Goal: Task Accomplishment & Management: Manage account settings

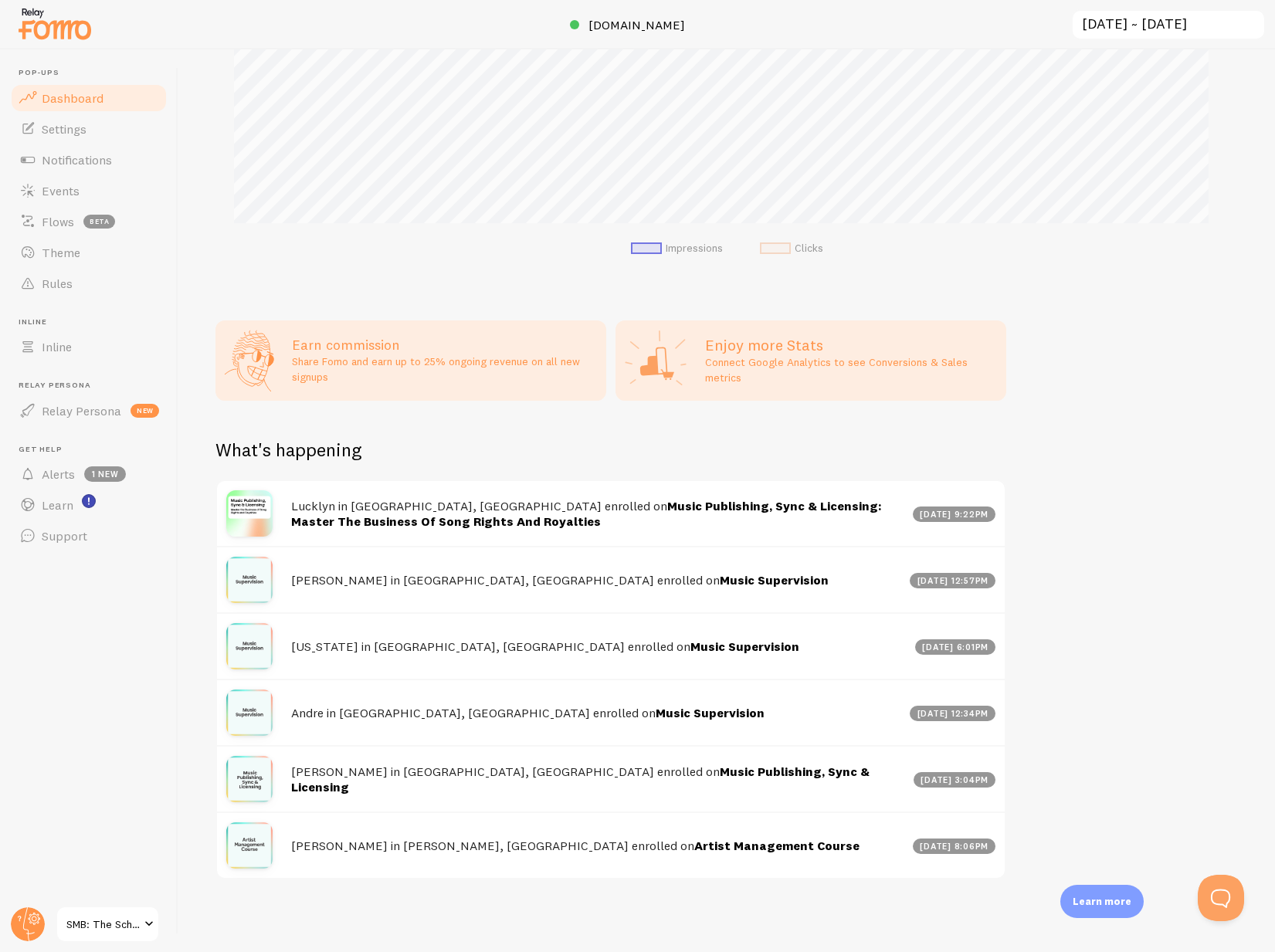
scroll to position [42, 0]
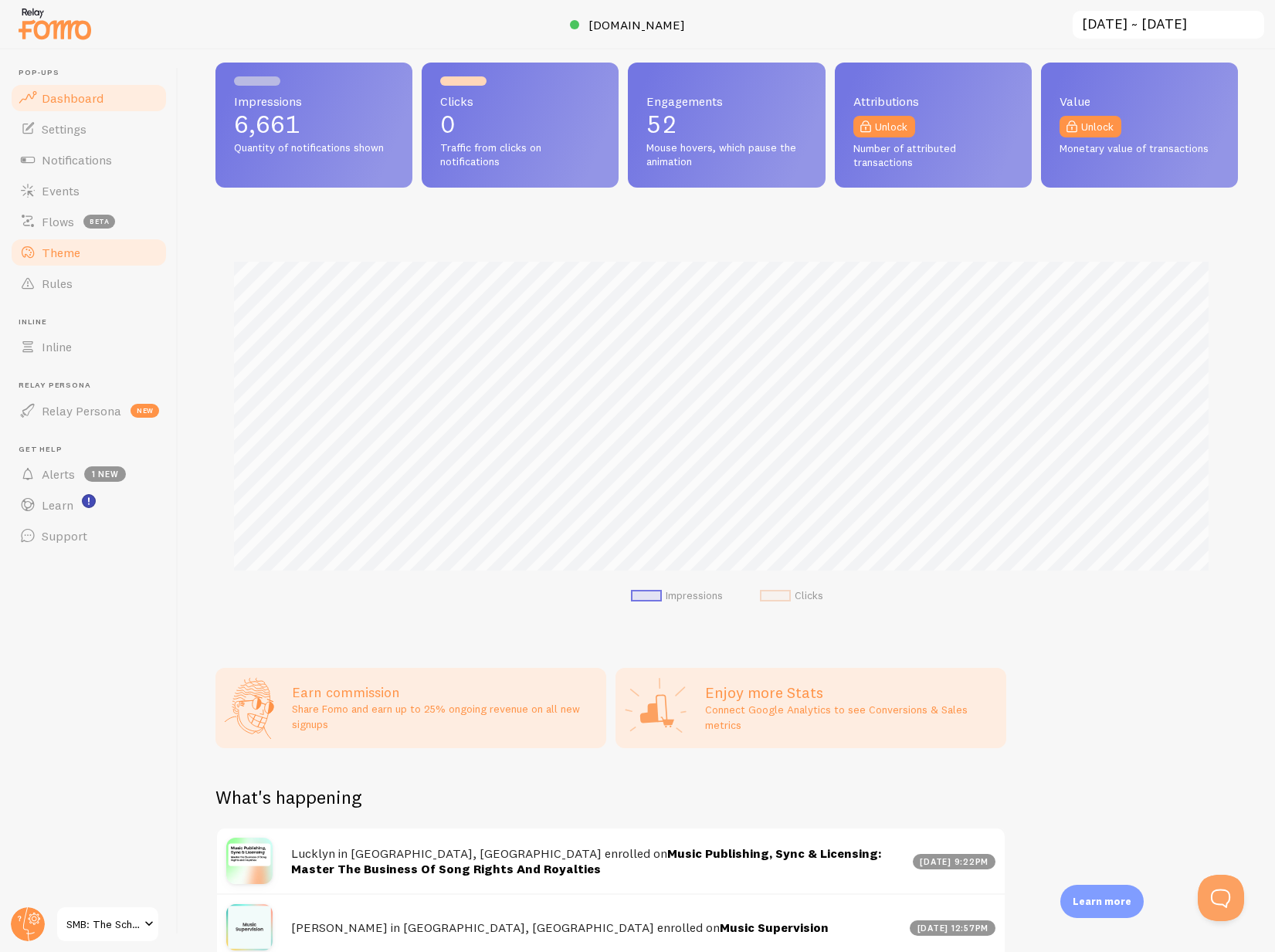
click at [81, 260] on link "Theme" at bounding box center [88, 252] width 159 height 31
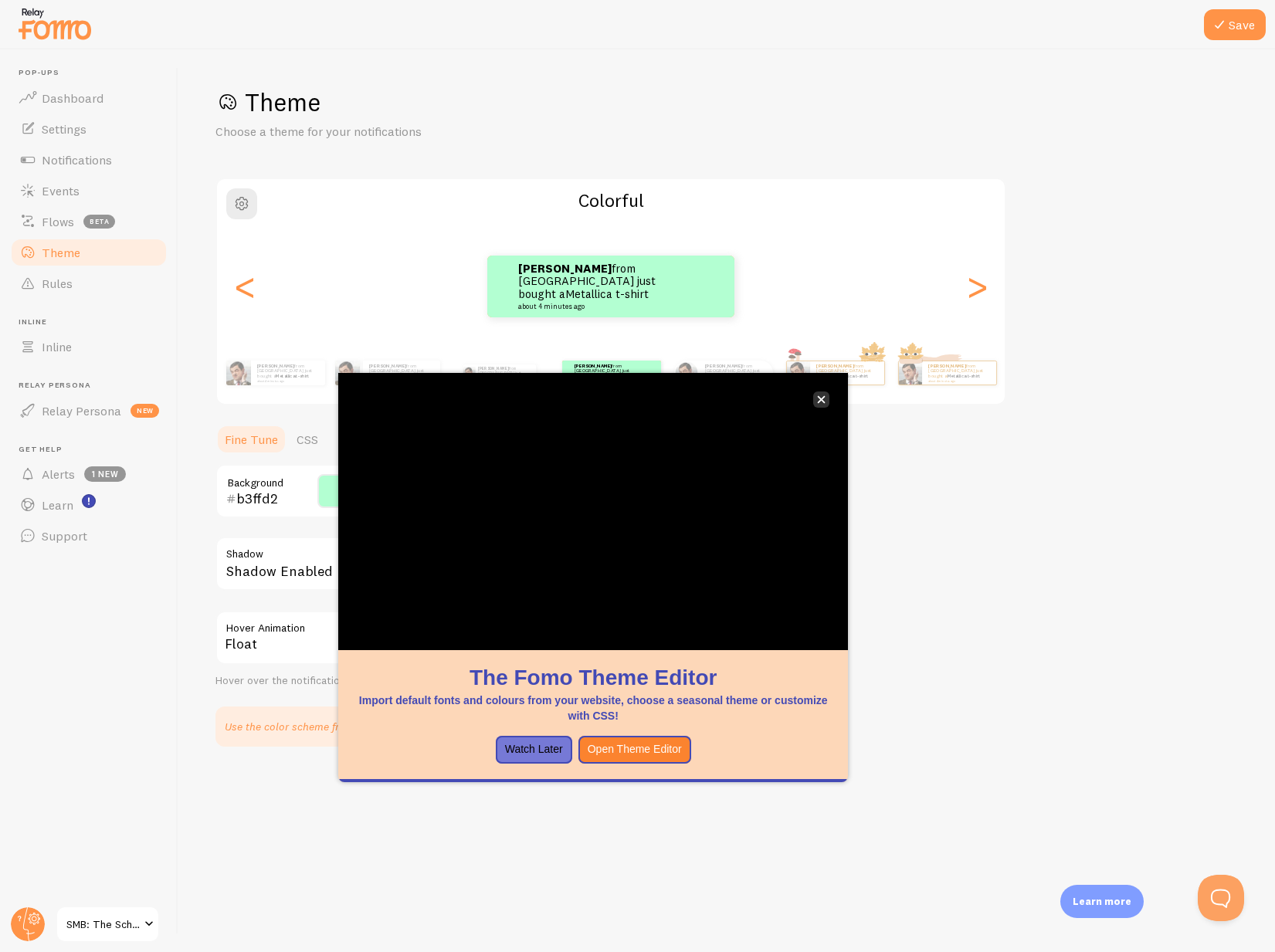
click at [823, 399] on icon "close," at bounding box center [821, 399] width 8 height 8
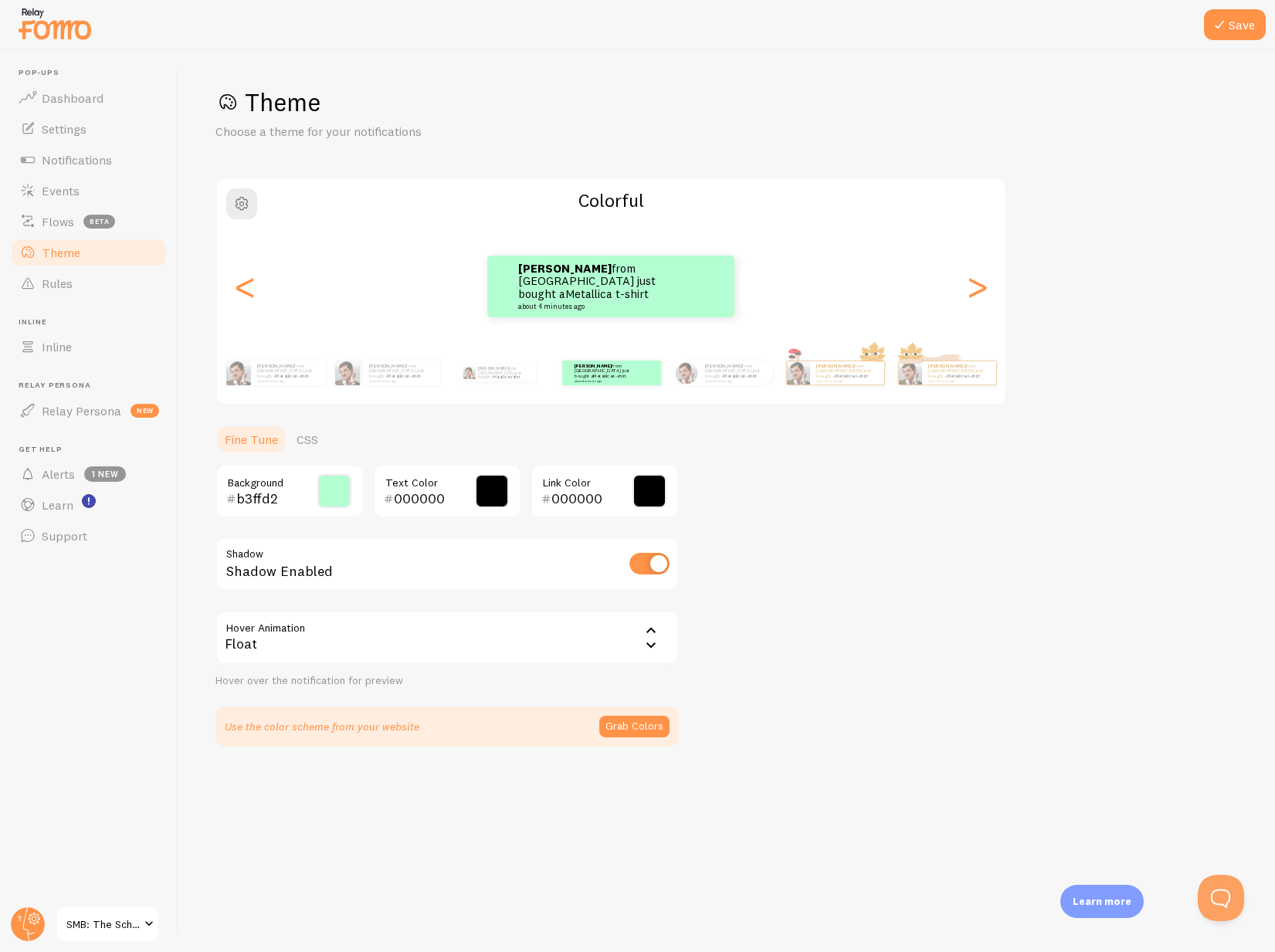
drag, startPoint x: 899, startPoint y: 486, endPoint x: 895, endPoint y: 434, distance: 52.2
click at [900, 486] on div "Theme Choose a theme for your notifications Colorful [PERSON_NAME] from [GEOGRA…" at bounding box center [727, 416] width 1022 height 660
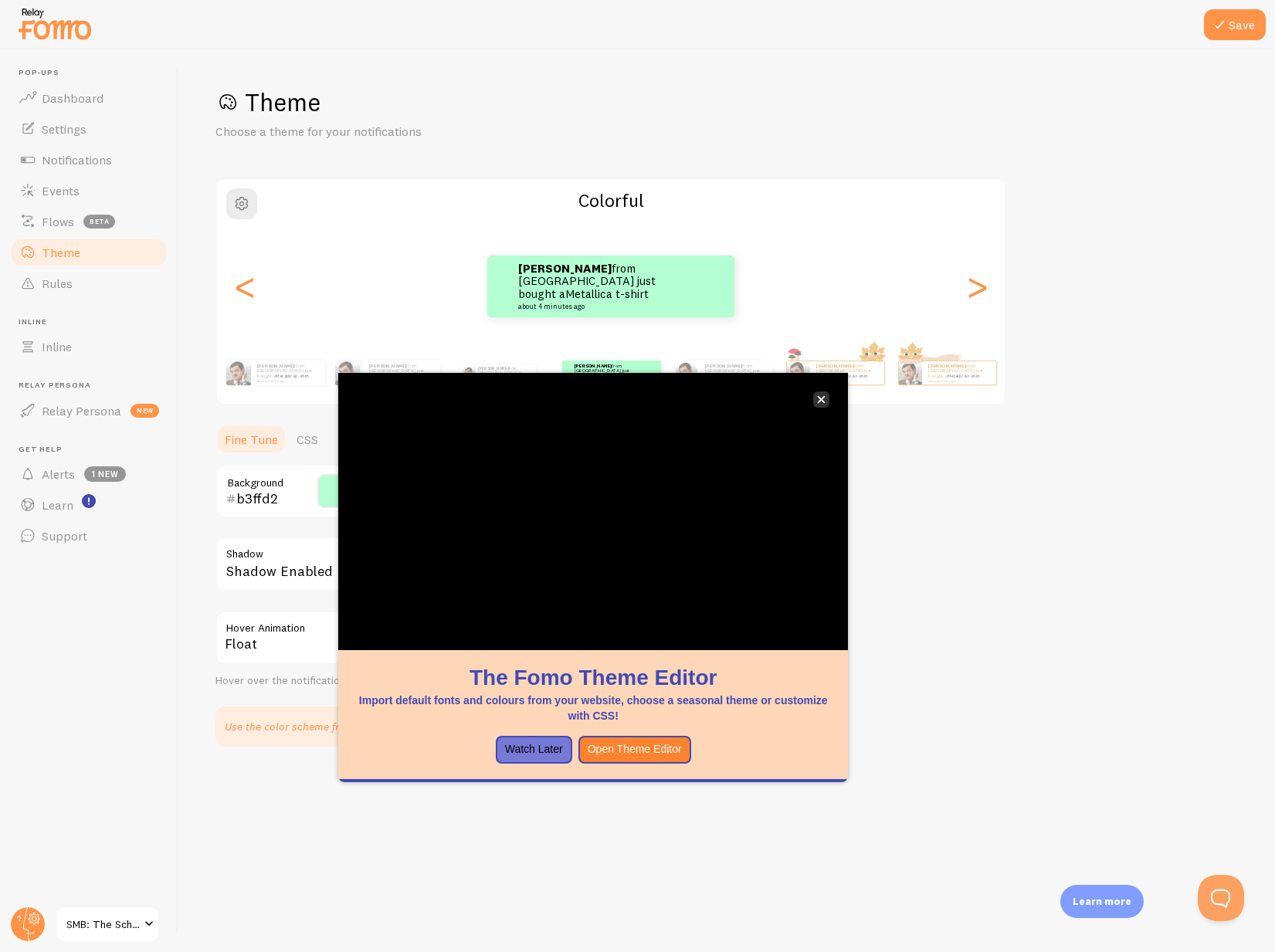
click at [827, 397] on button "close," at bounding box center [821, 399] width 16 height 16
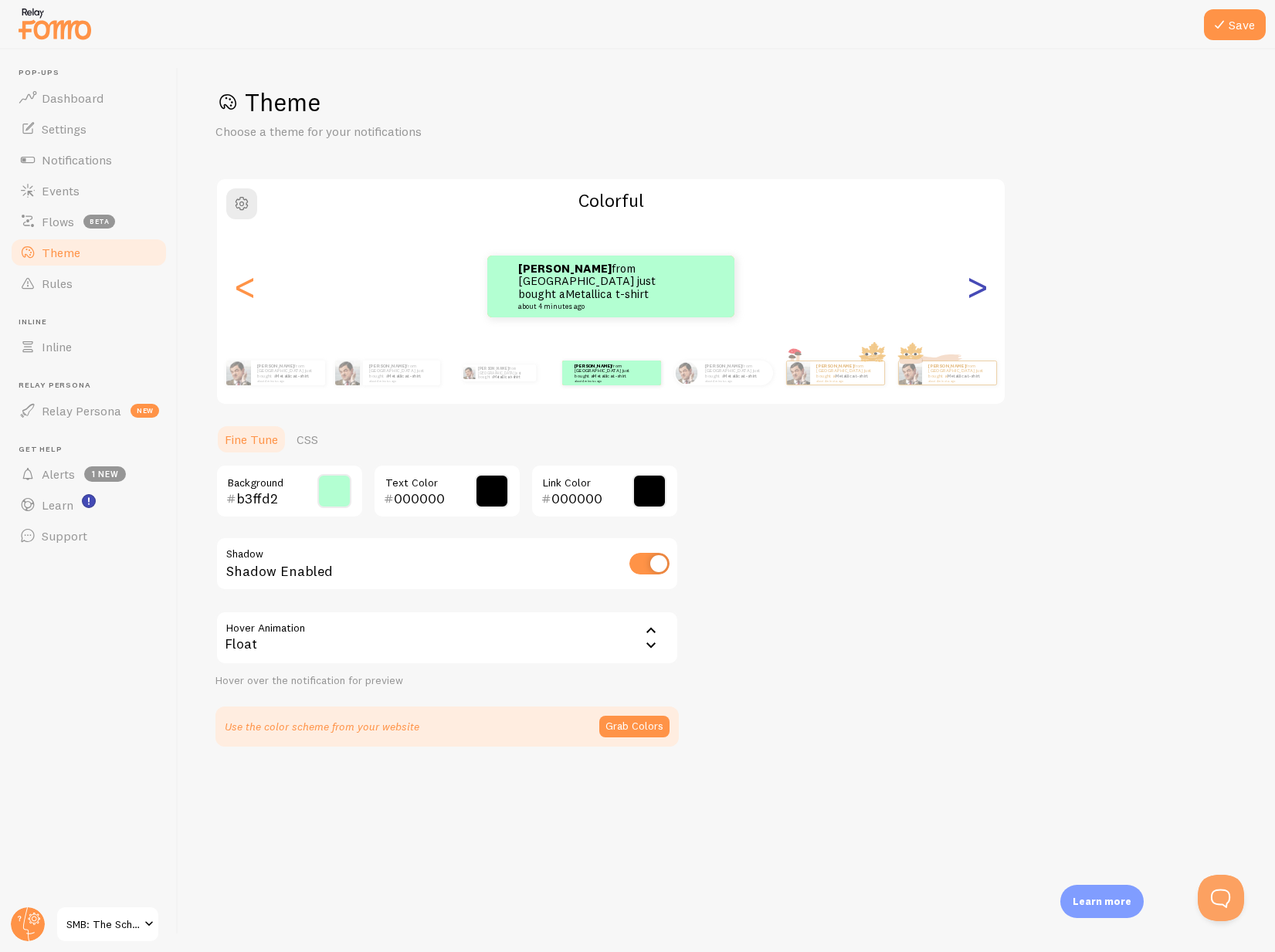
click at [986, 292] on div ">" at bounding box center [977, 286] width 18 height 111
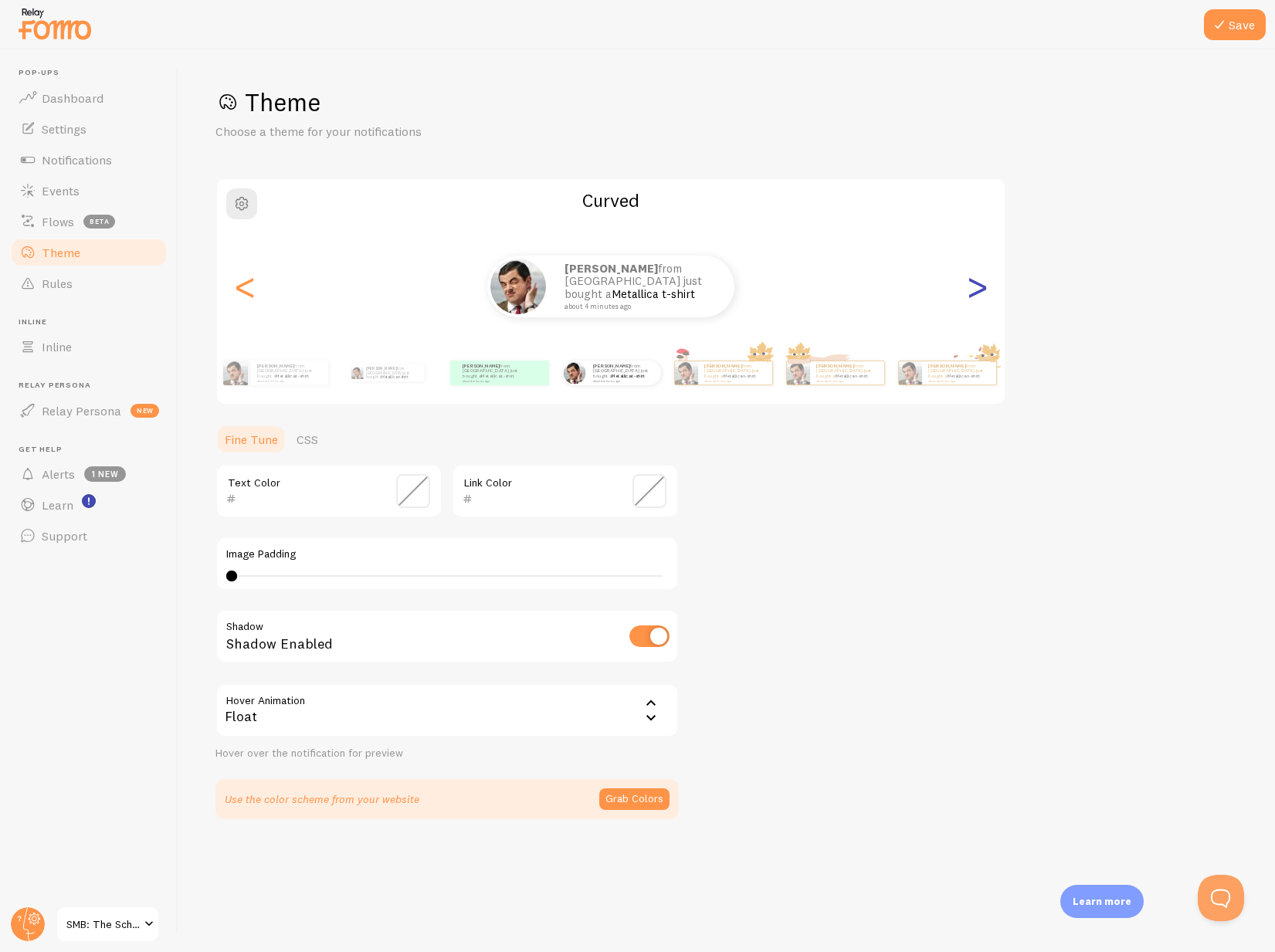
click at [986, 292] on div ">" at bounding box center [977, 286] width 18 height 111
type input "0"
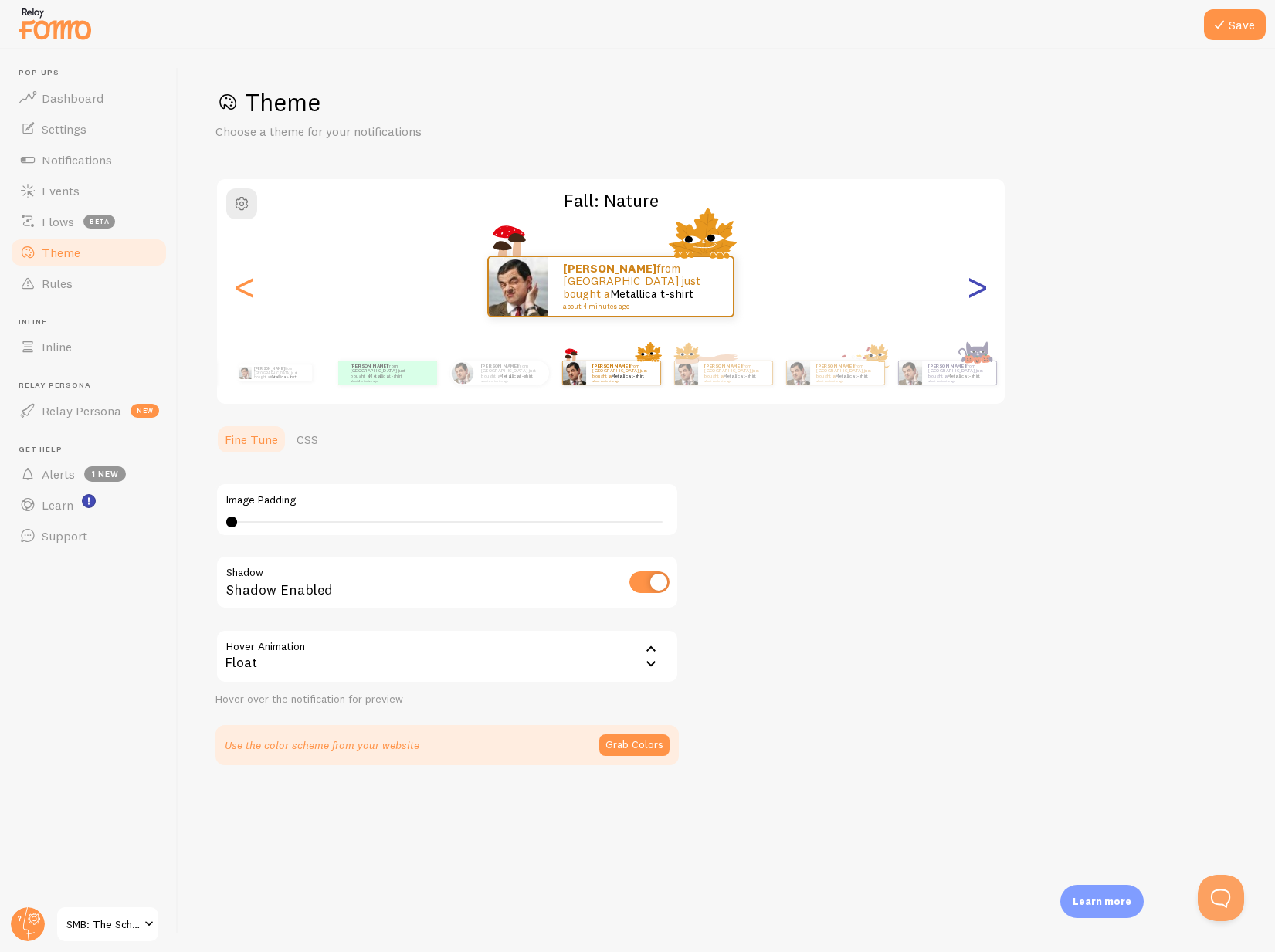
click at [986, 292] on div ">" at bounding box center [977, 286] width 18 height 111
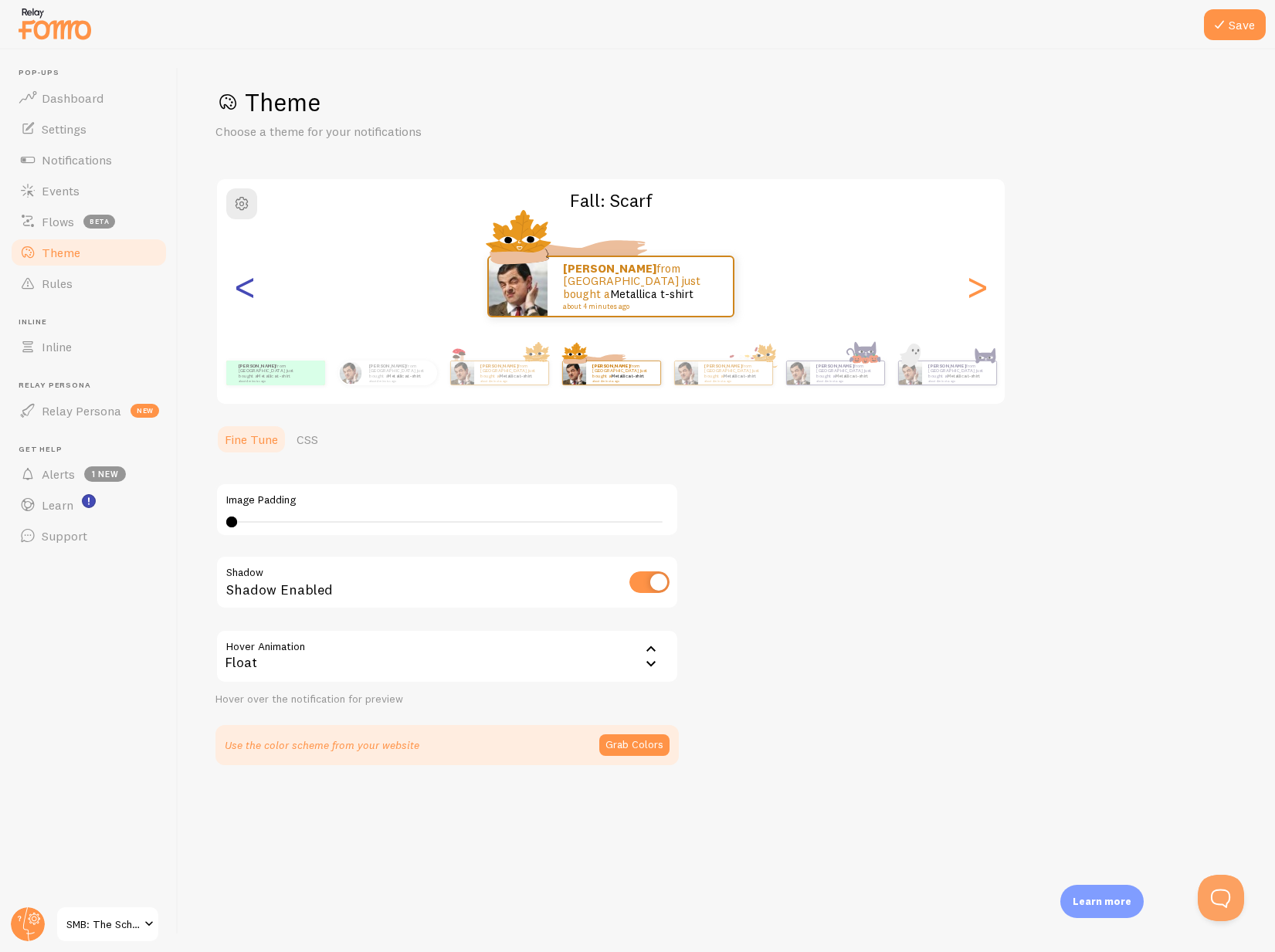
click at [245, 289] on div "<" at bounding box center [245, 286] width 18 height 111
click at [242, 289] on div "<" at bounding box center [245, 286] width 18 height 111
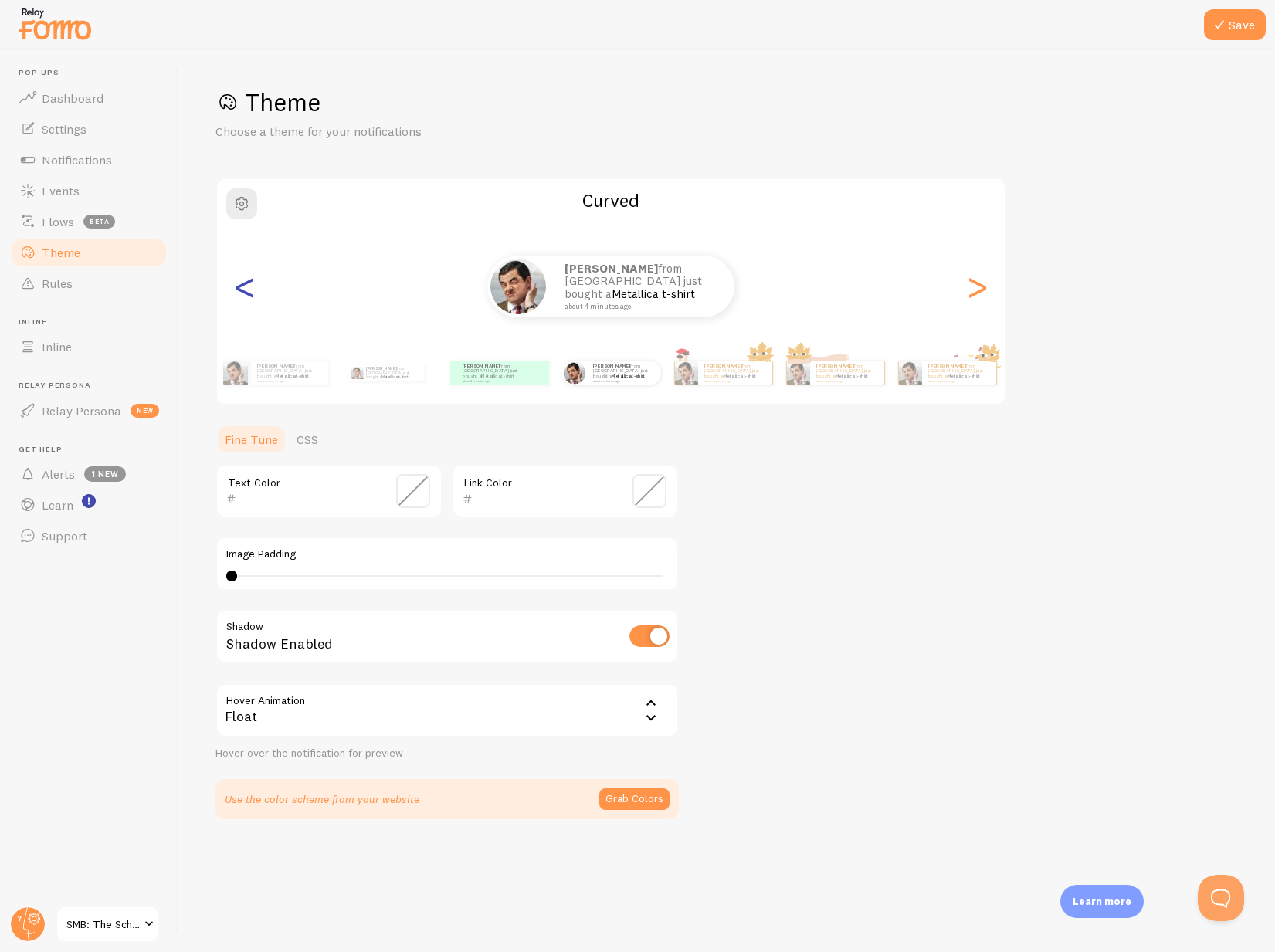
click at [242, 283] on div "<" at bounding box center [245, 286] width 18 height 111
type input "000000"
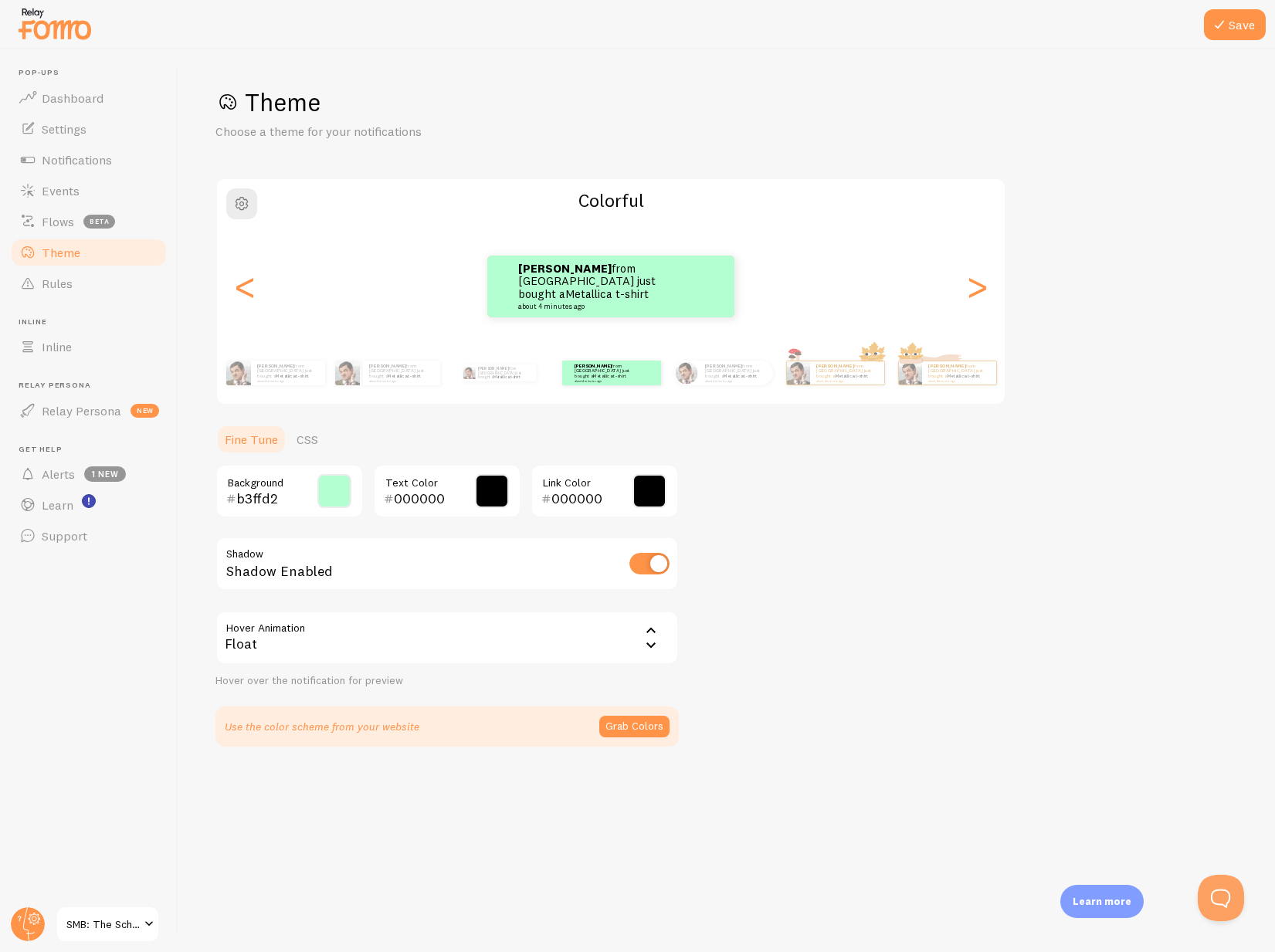
click at [84, 913] on link "SMB: The School of Music Business" at bounding box center [108, 924] width 104 height 37
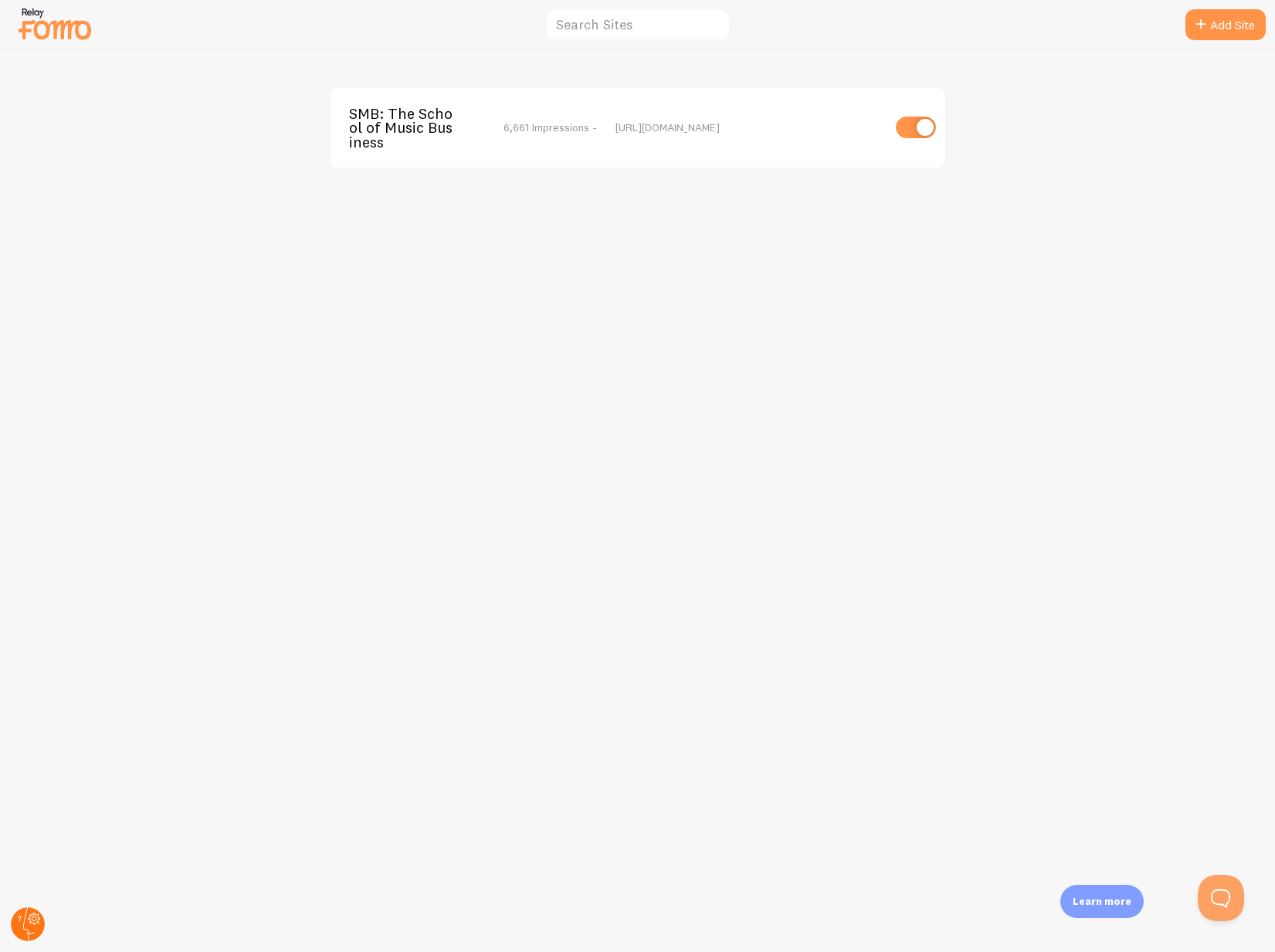
click at [22, 925] on circle at bounding box center [28, 924] width 34 height 34
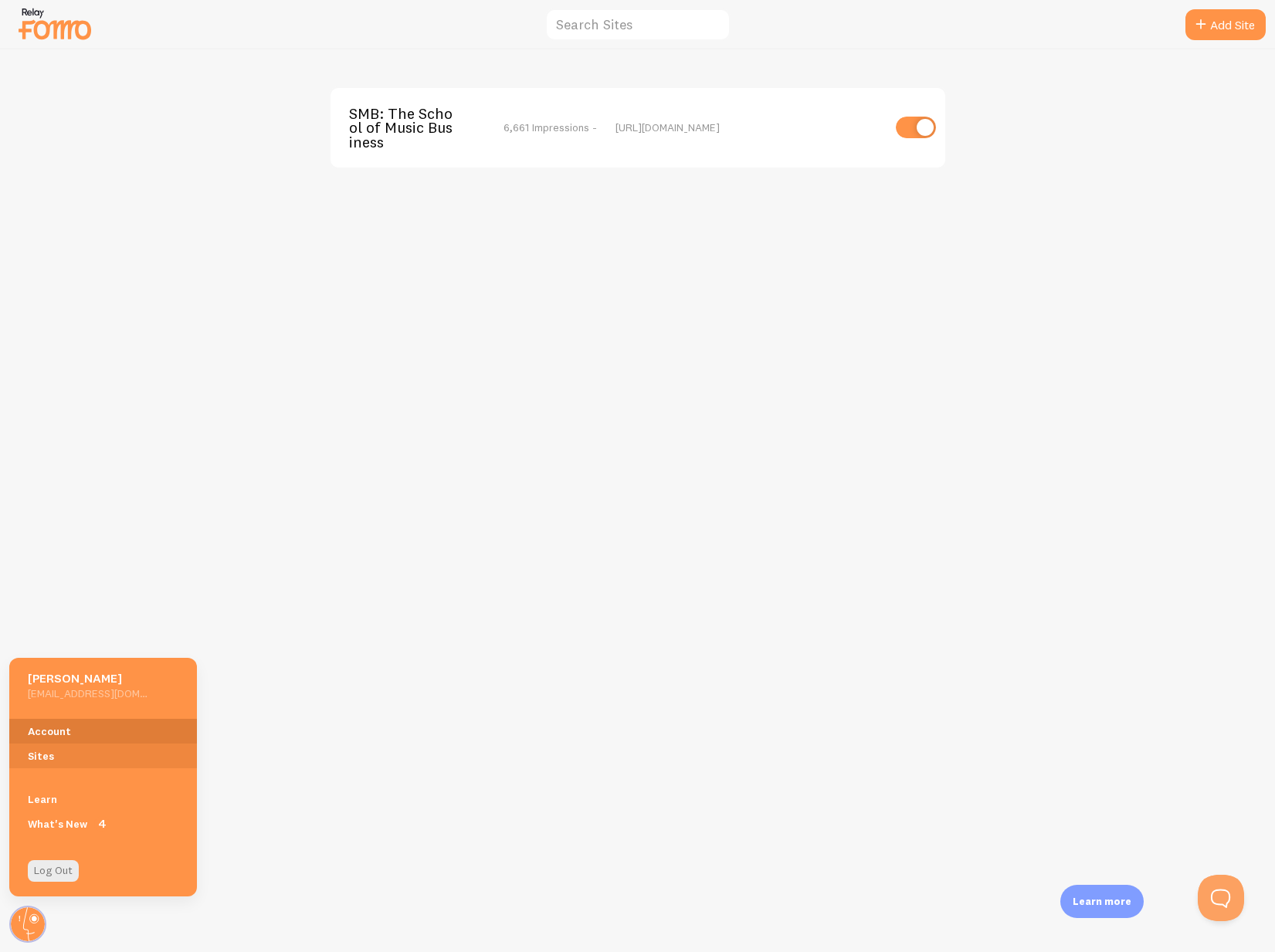
click at [120, 735] on link "Account" at bounding box center [102, 731] width 188 height 25
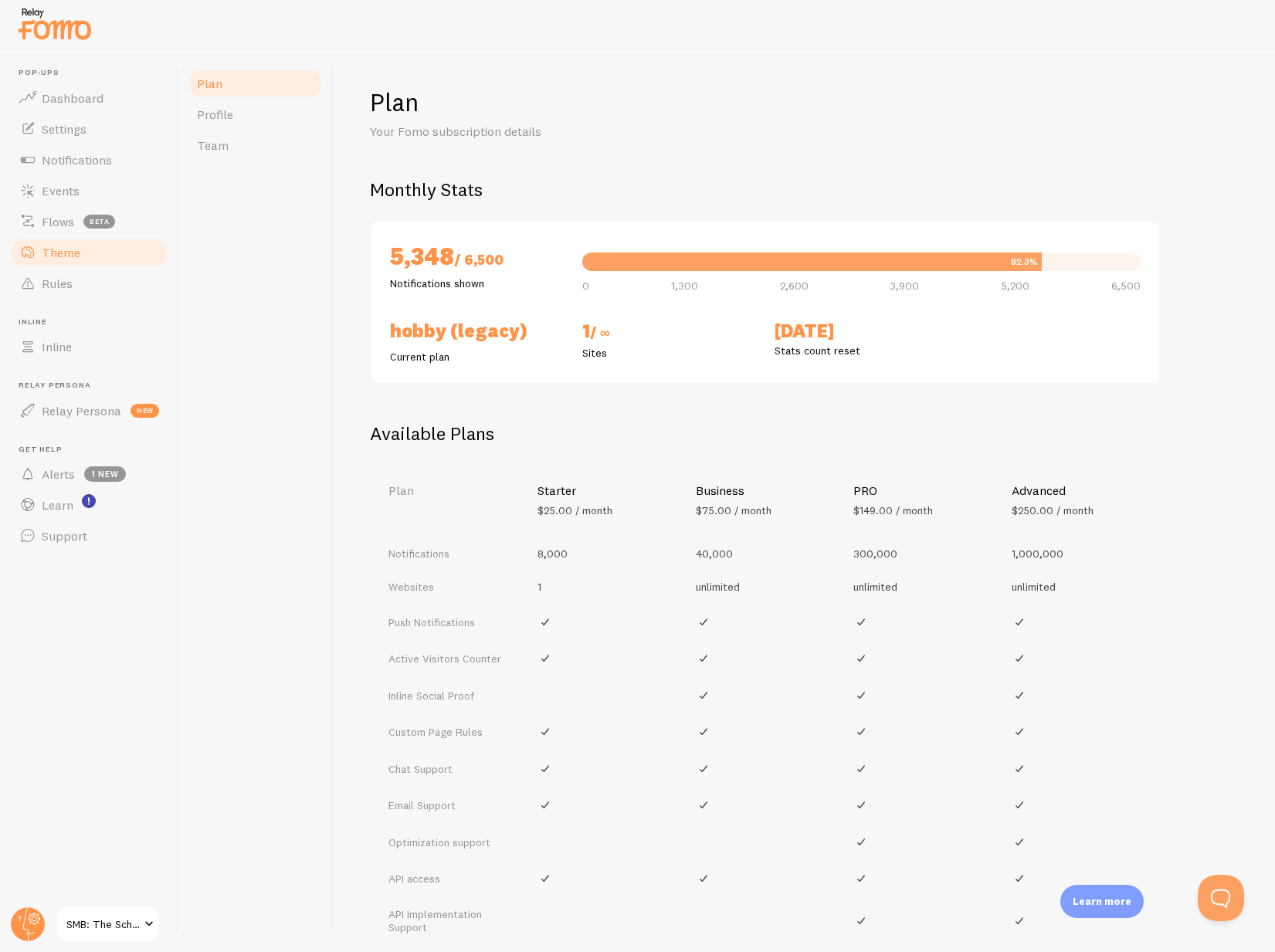
click at [72, 252] on span "Theme" at bounding box center [61, 252] width 38 height 16
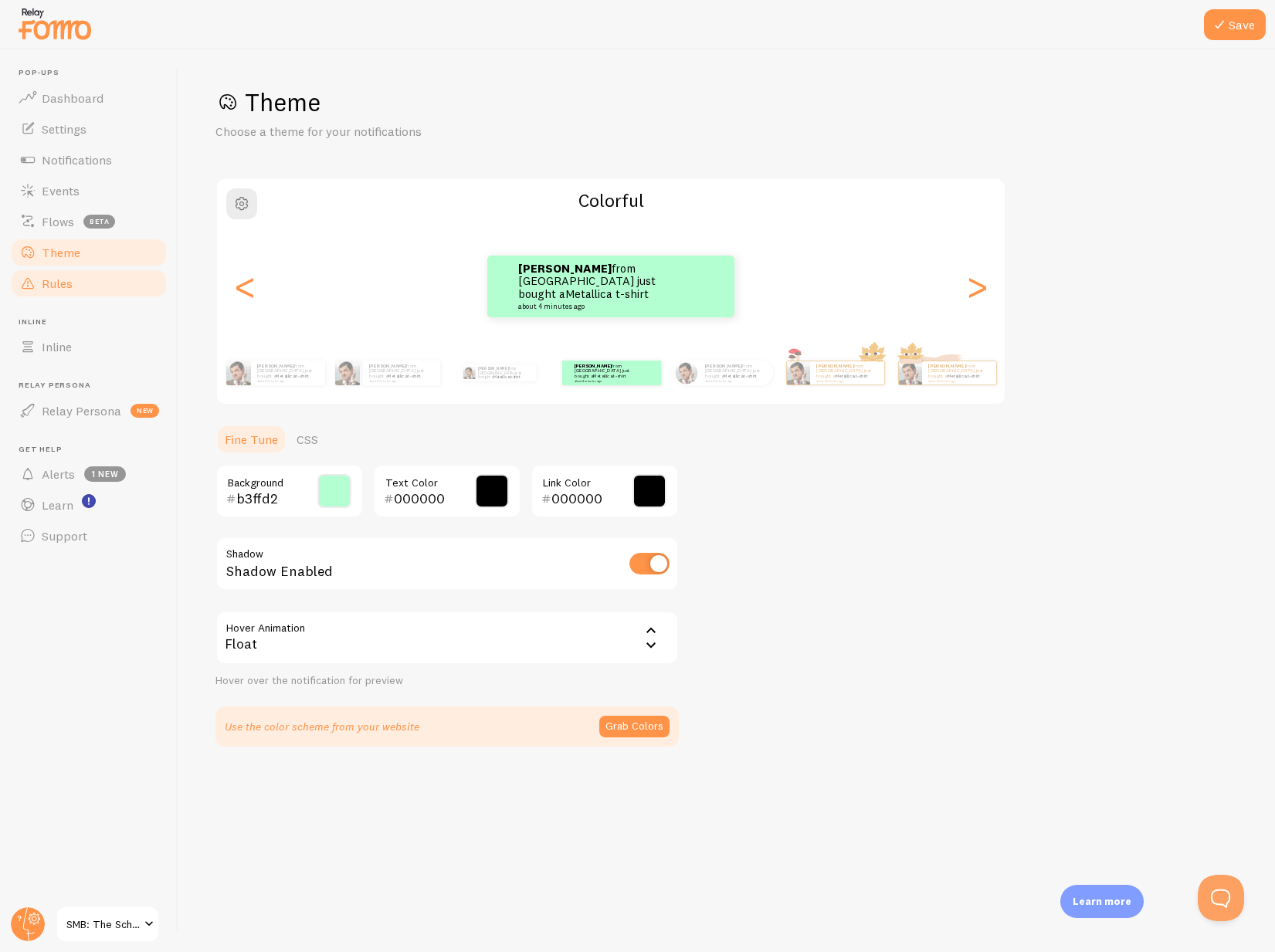
click at [86, 289] on link "Rules" at bounding box center [88, 283] width 159 height 31
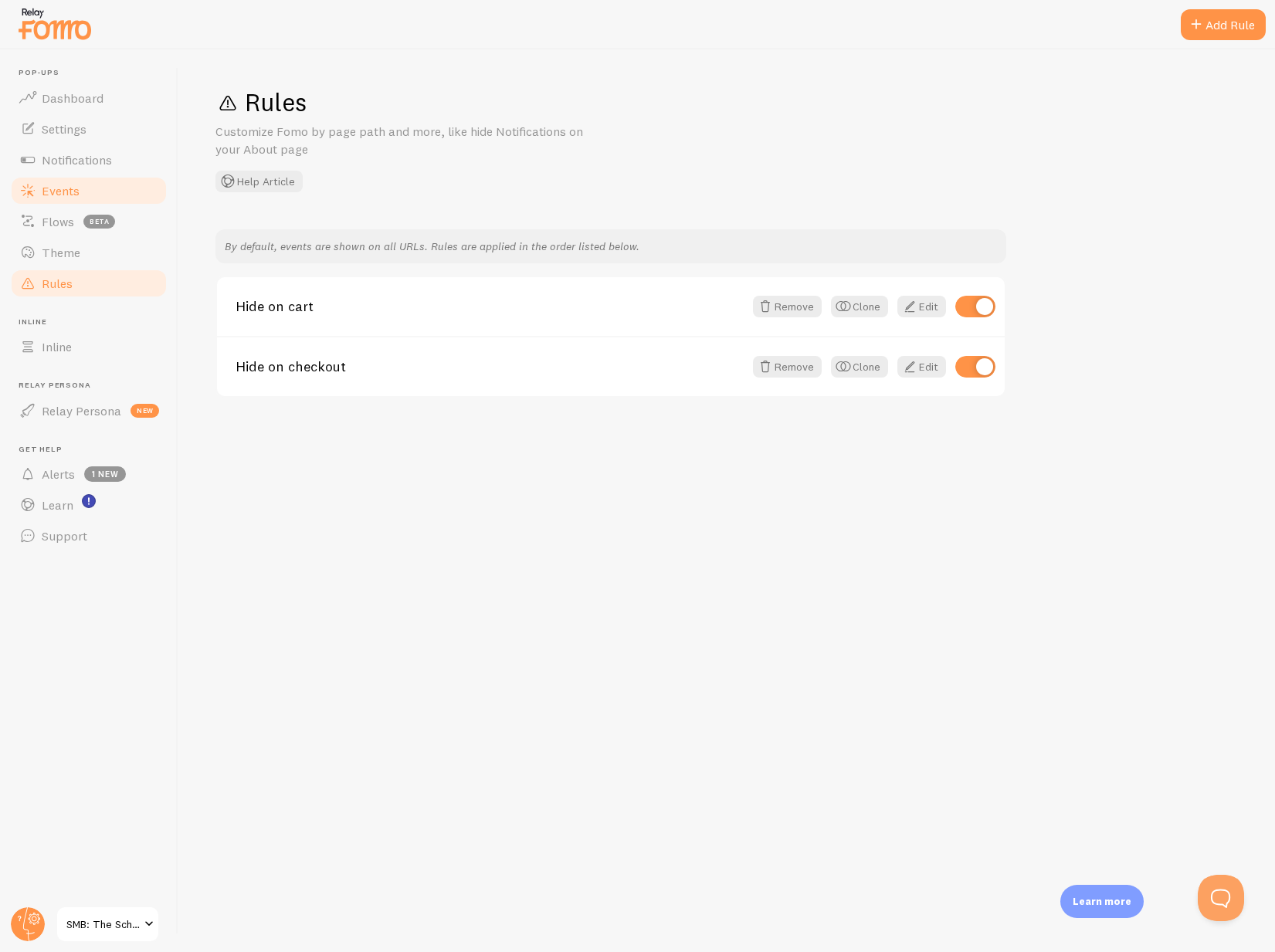
click at [59, 192] on span "Events" at bounding box center [60, 191] width 38 height 16
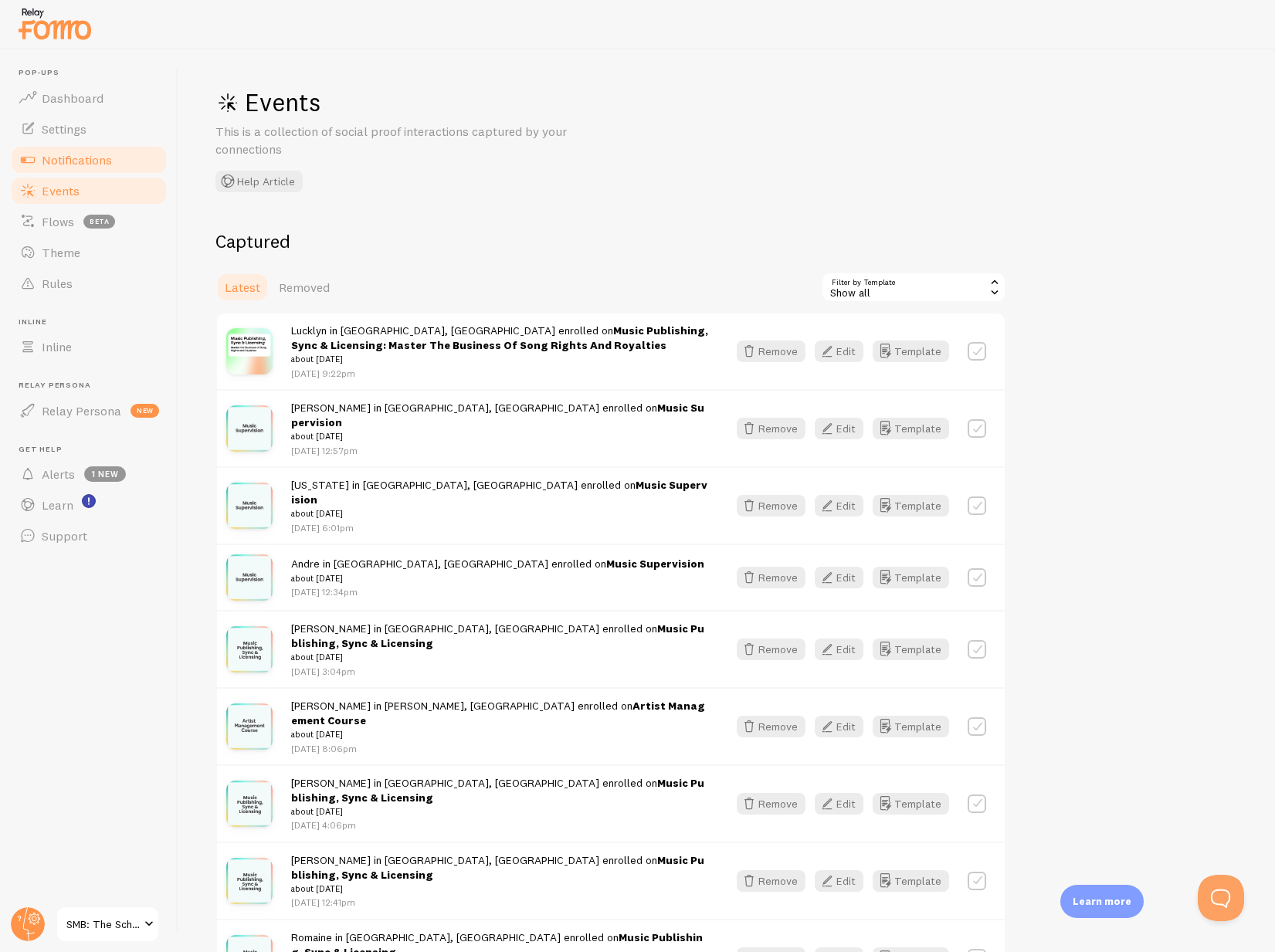
click at [72, 159] on span "Notifications" at bounding box center [77, 160] width 70 height 16
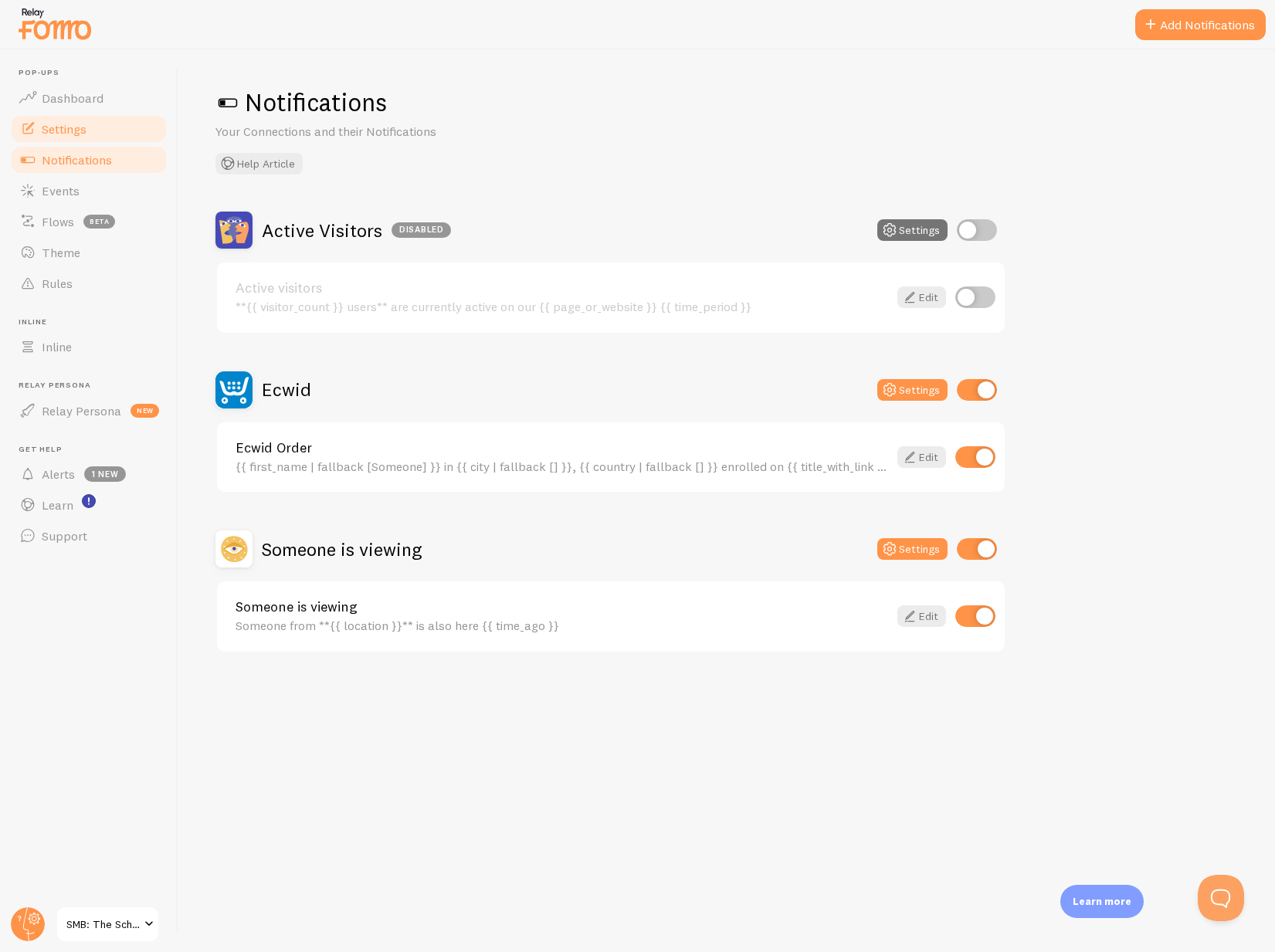
click at [75, 137] on link "Settings" at bounding box center [88, 128] width 159 height 31
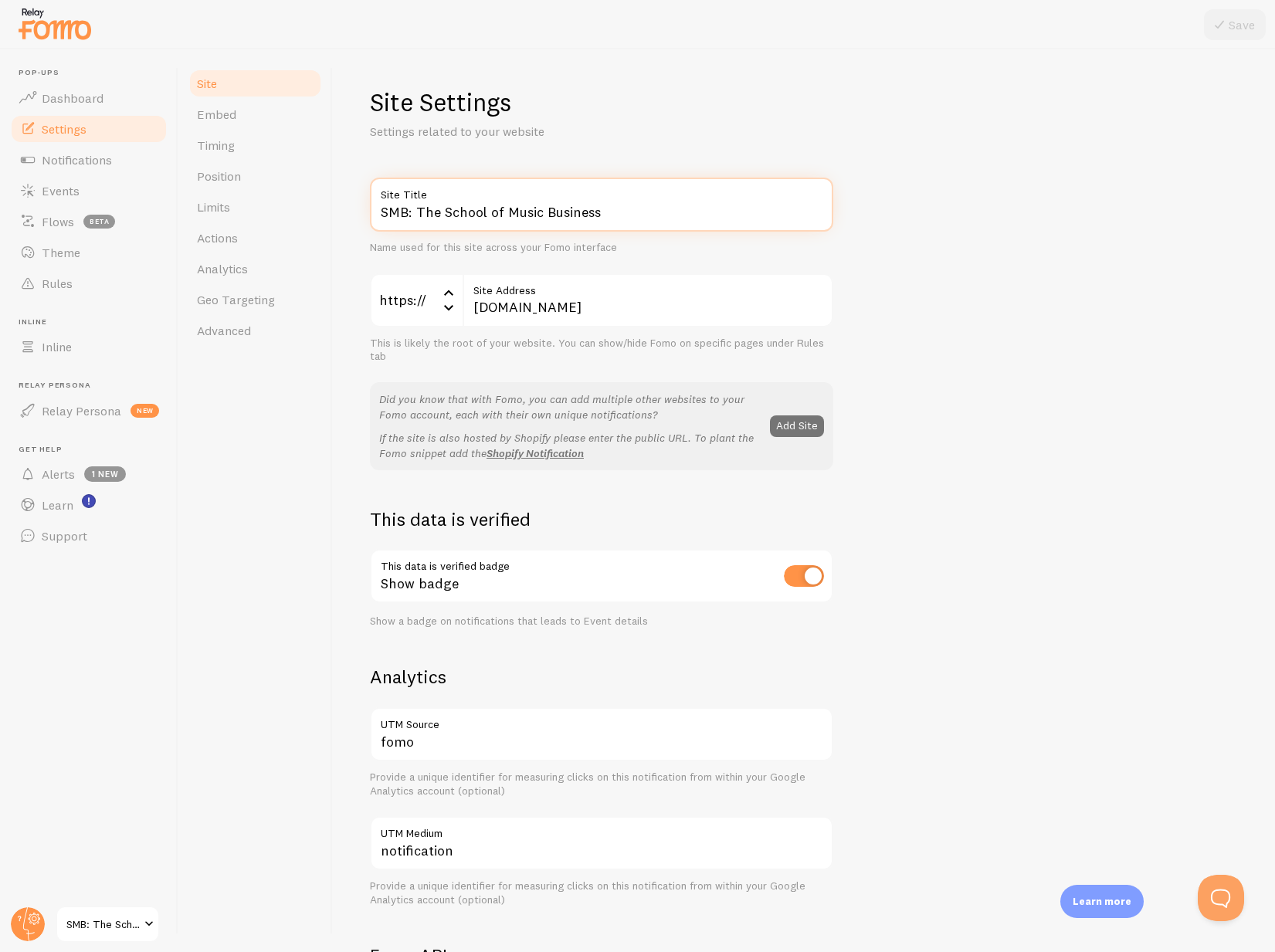
click at [453, 208] on input "SMB: The School of Music Business" at bounding box center [602, 204] width 463 height 54
type input "Xpandr"
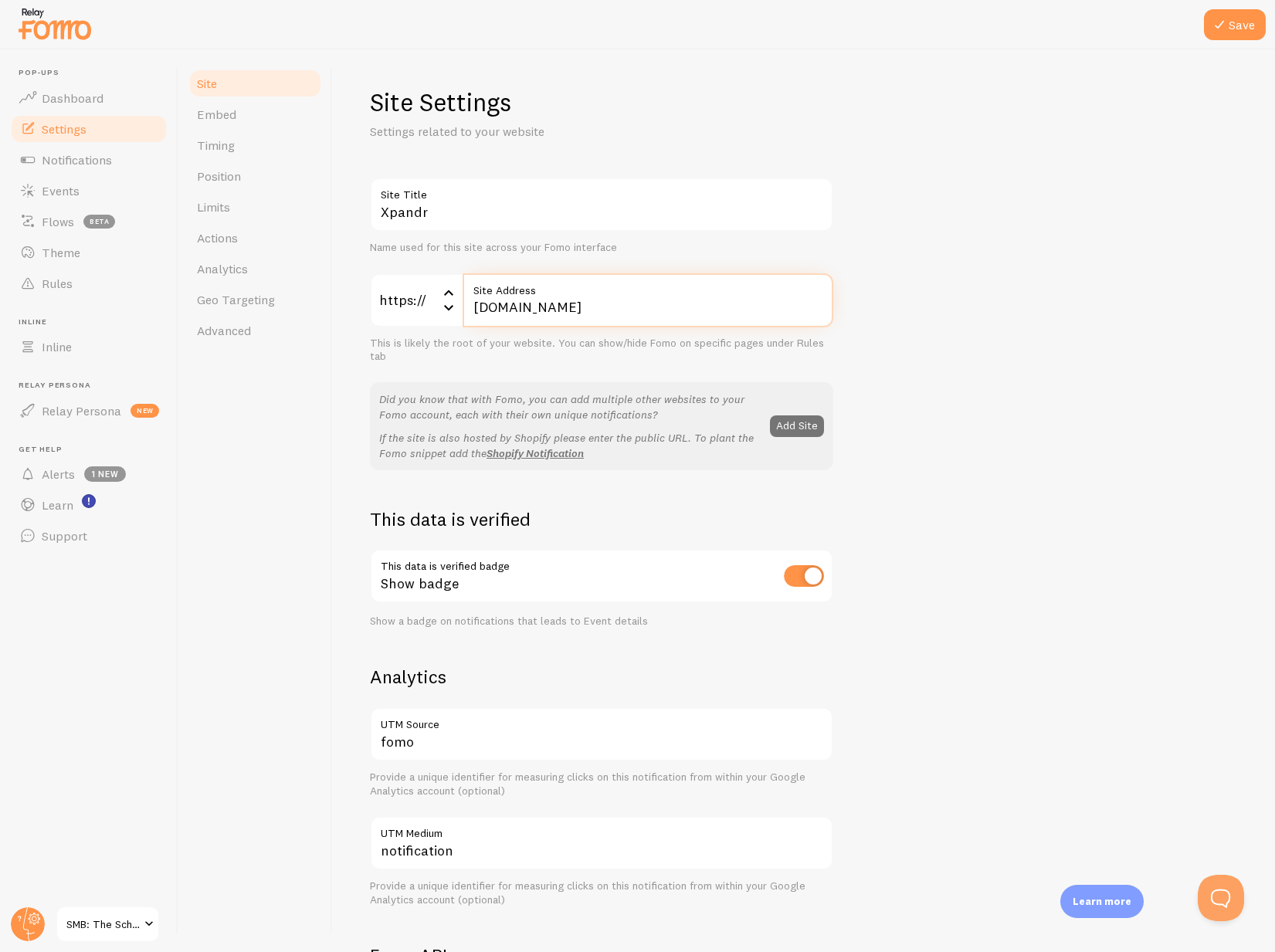
click at [612, 308] on input "[DOMAIN_NAME]" at bounding box center [648, 300] width 371 height 54
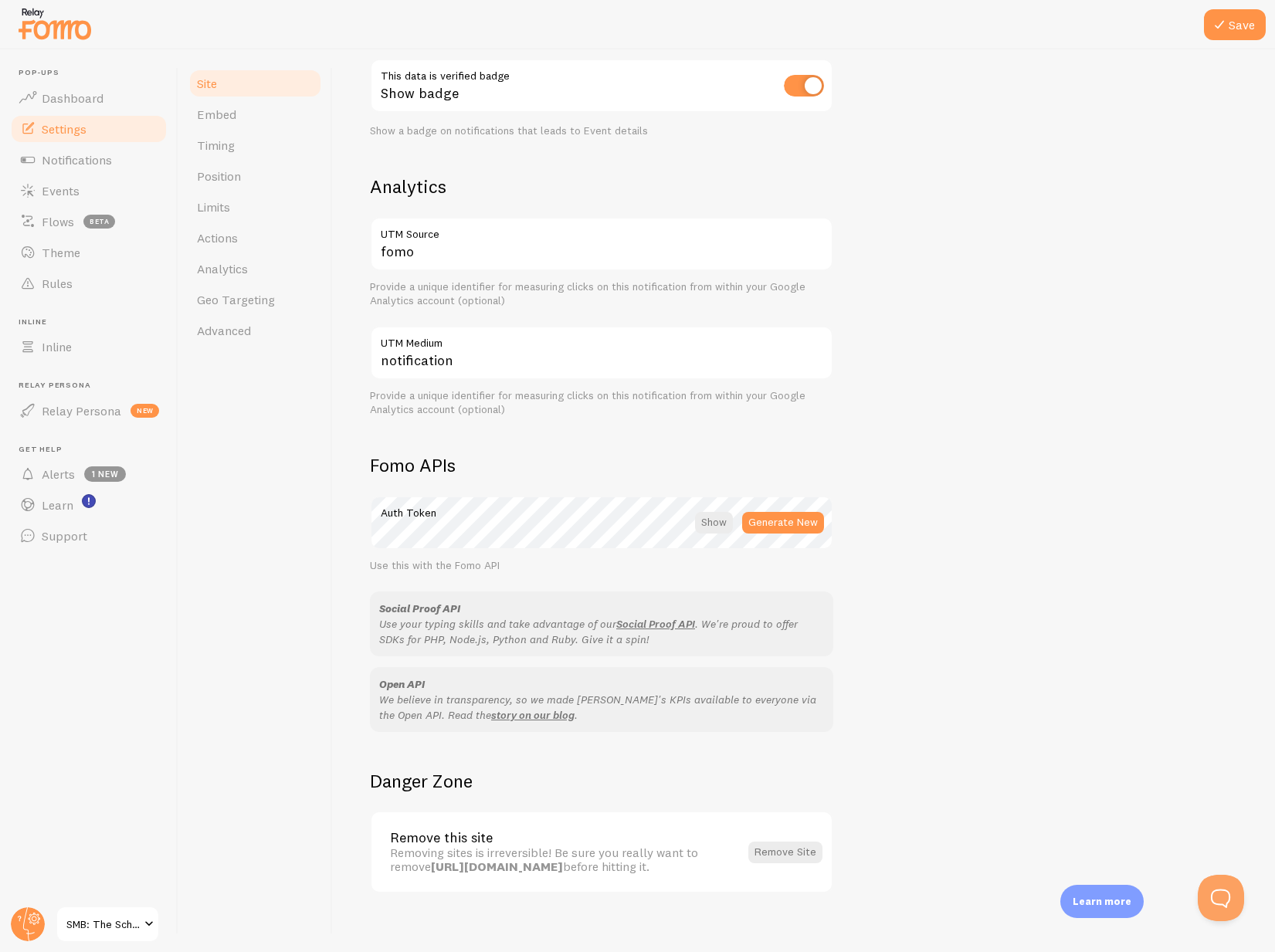
scroll to position [147, 0]
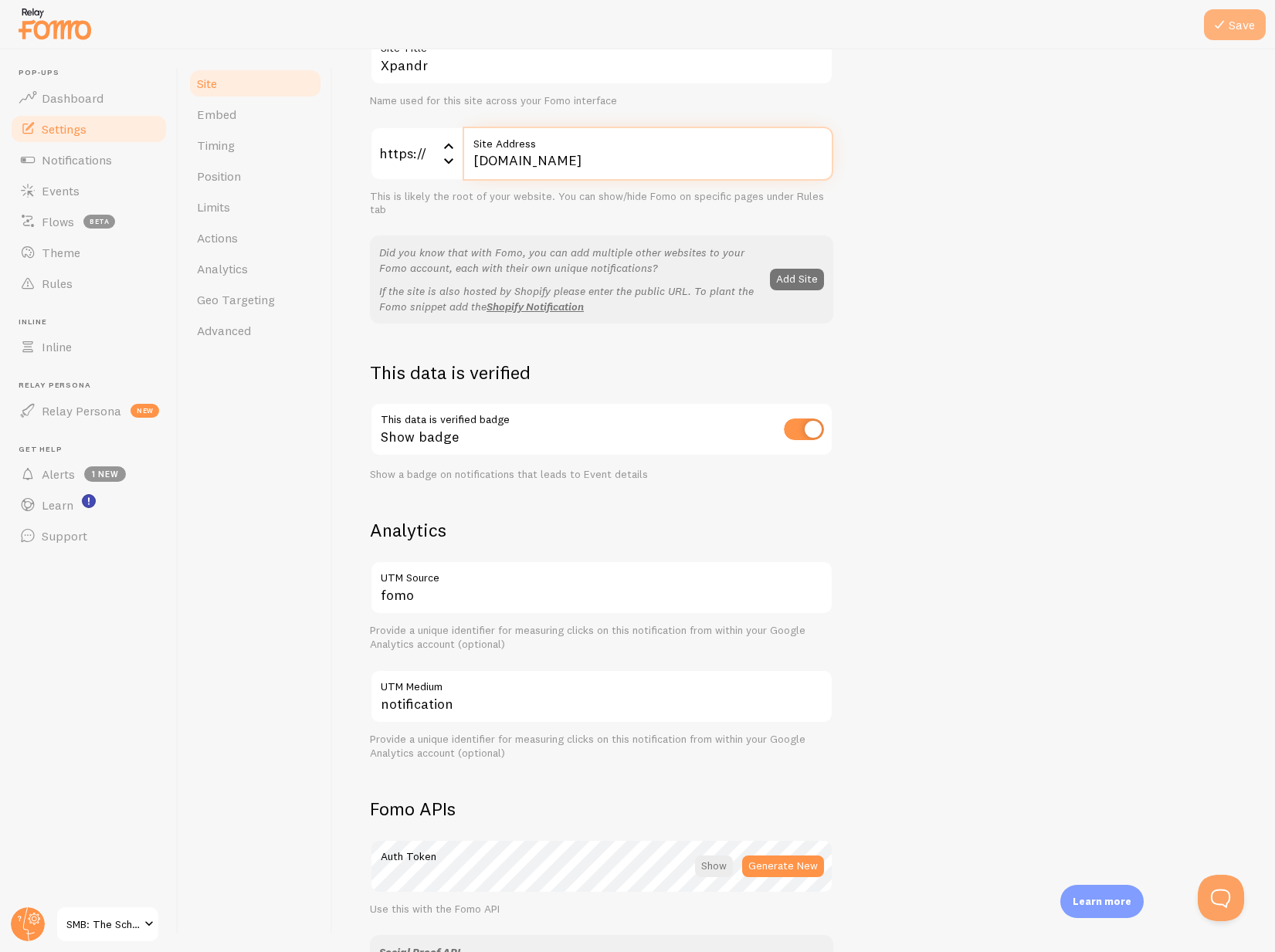
type input "[DOMAIN_NAME]"
click at [1242, 26] on button "Save" at bounding box center [1235, 24] width 62 height 31
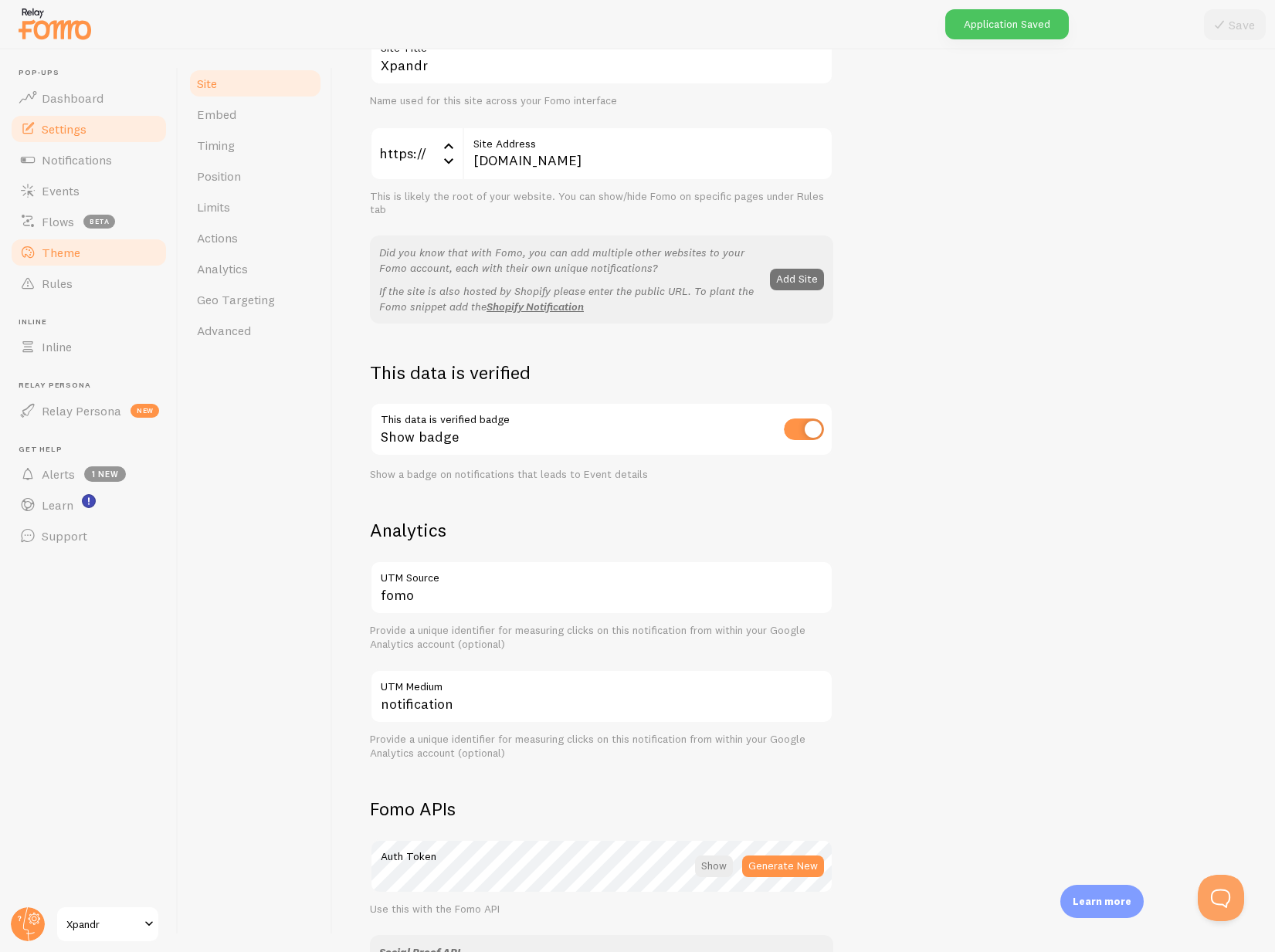
click at [79, 247] on span "Theme" at bounding box center [61, 252] width 38 height 16
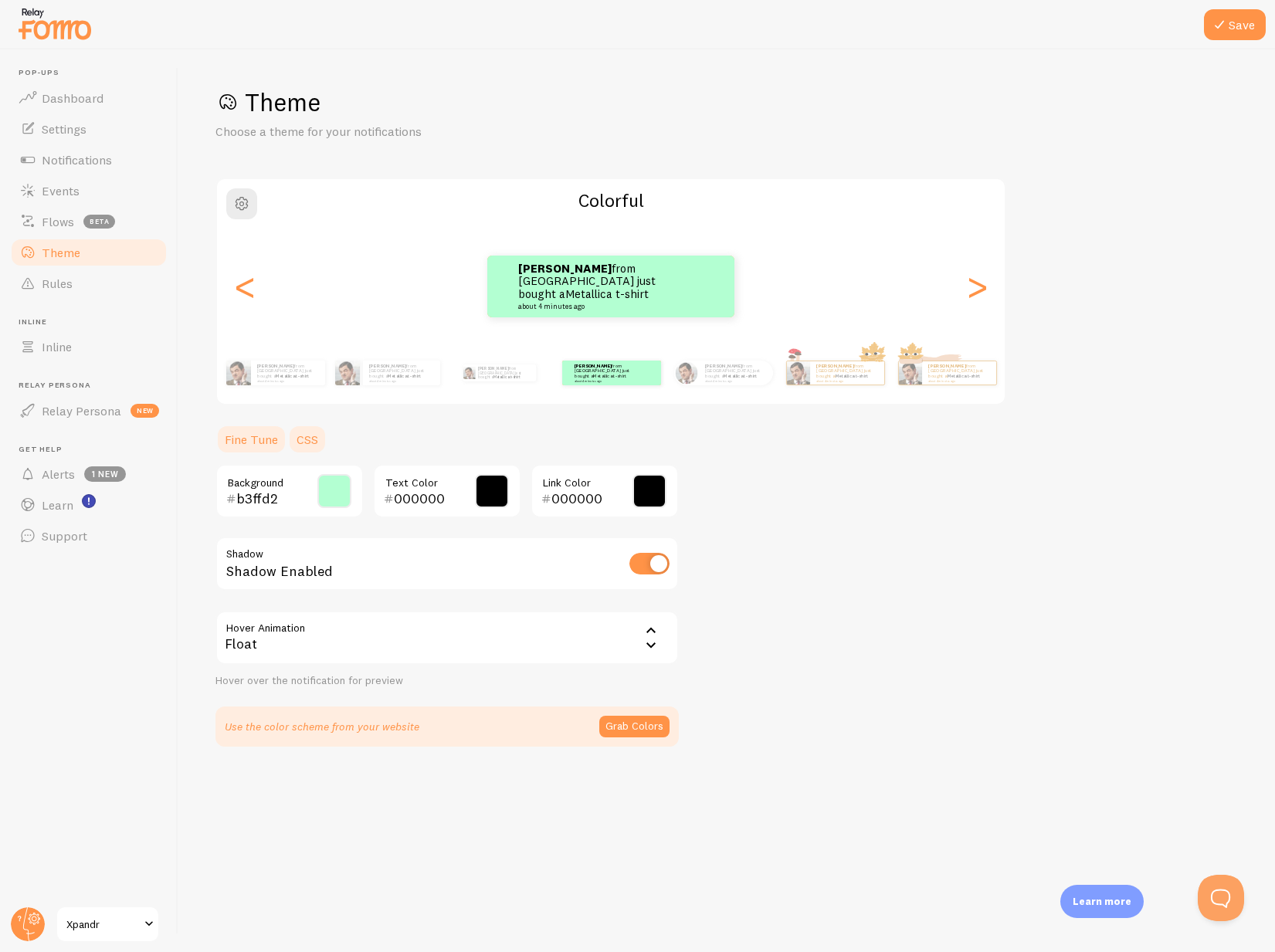
click at [316, 441] on link "CSS" at bounding box center [308, 439] width 40 height 31
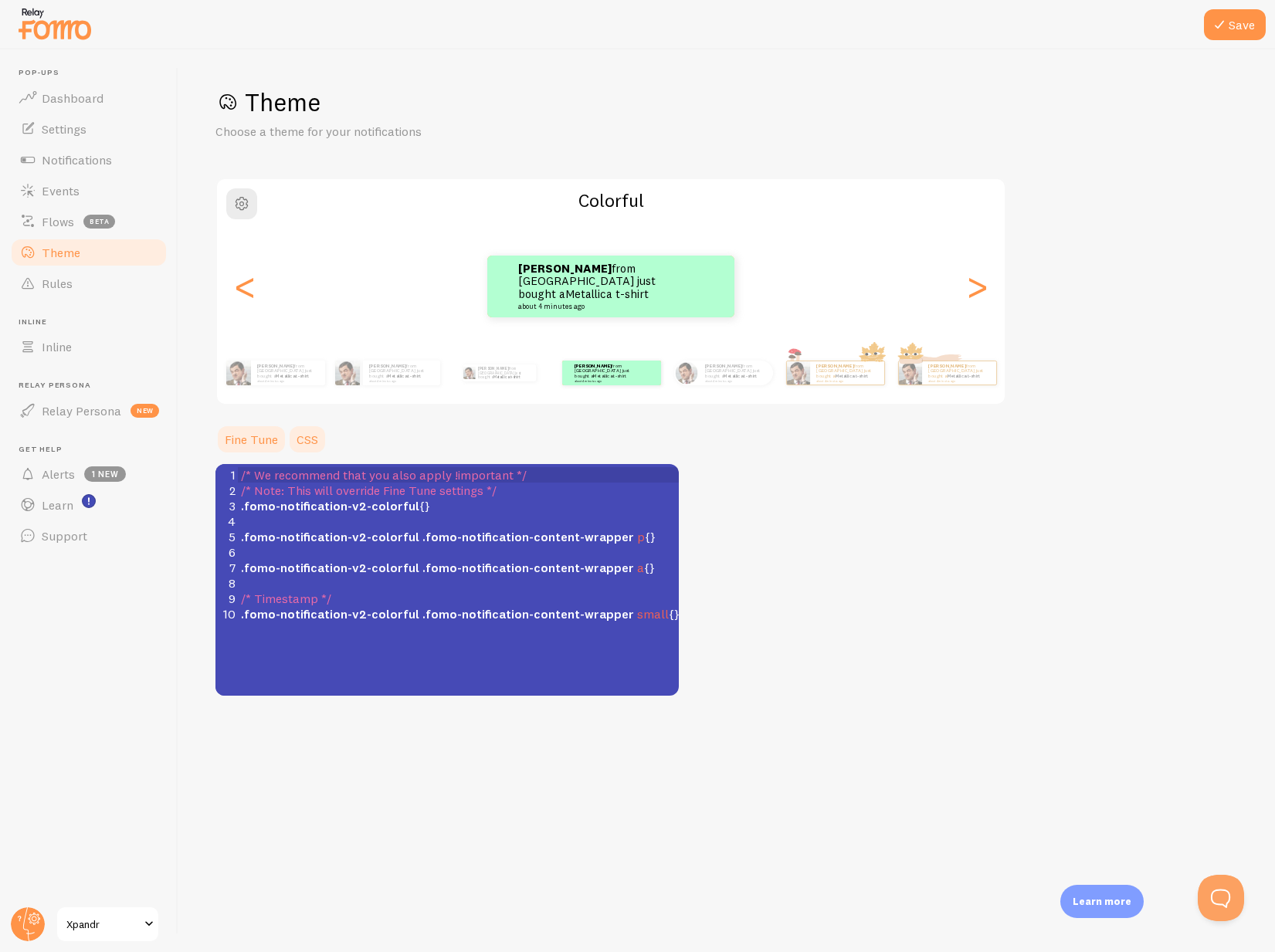
click at [256, 431] on link "Fine Tune" at bounding box center [252, 439] width 72 height 31
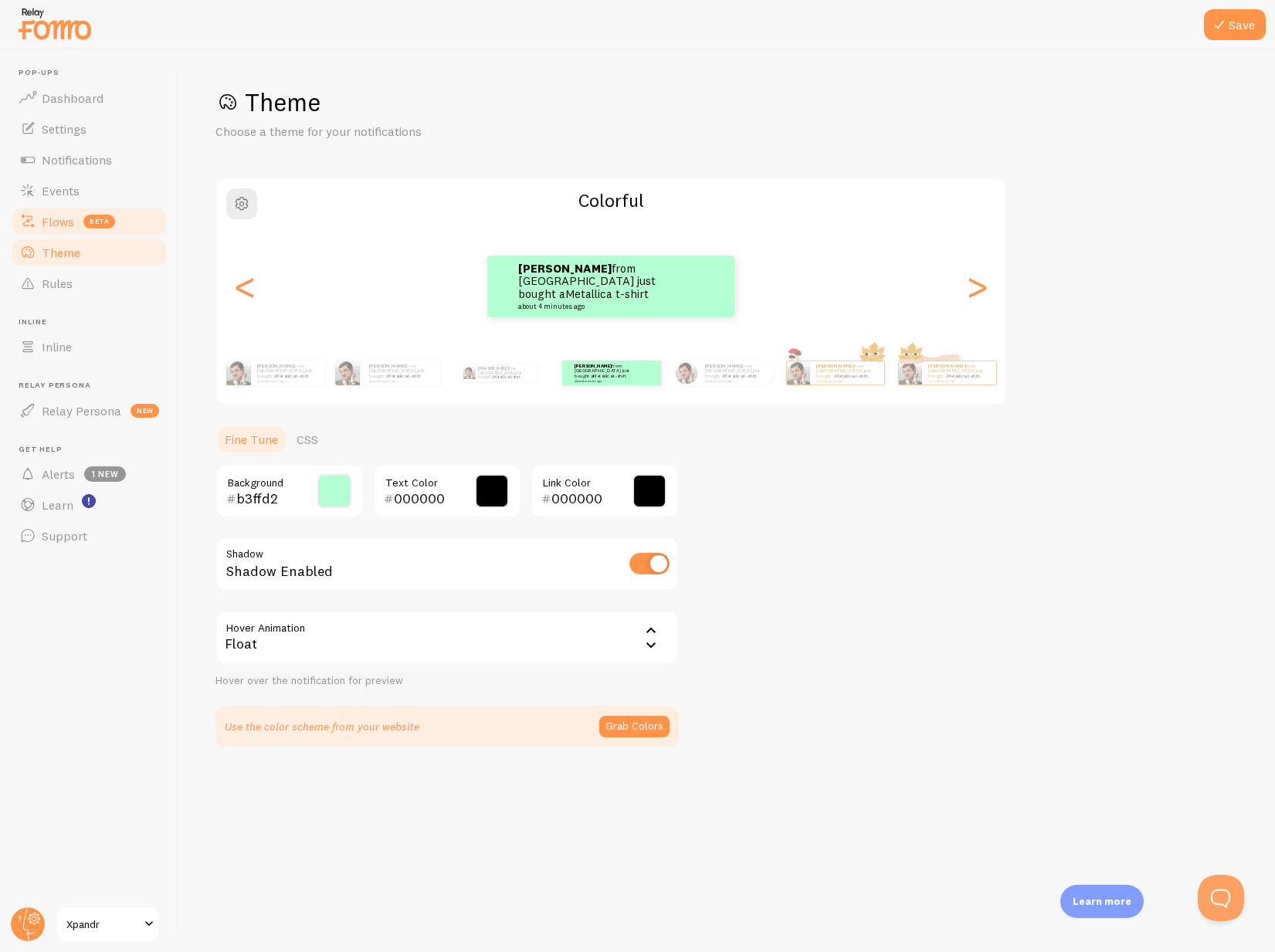
click at [151, 221] on link "Flows beta" at bounding box center [88, 221] width 159 height 31
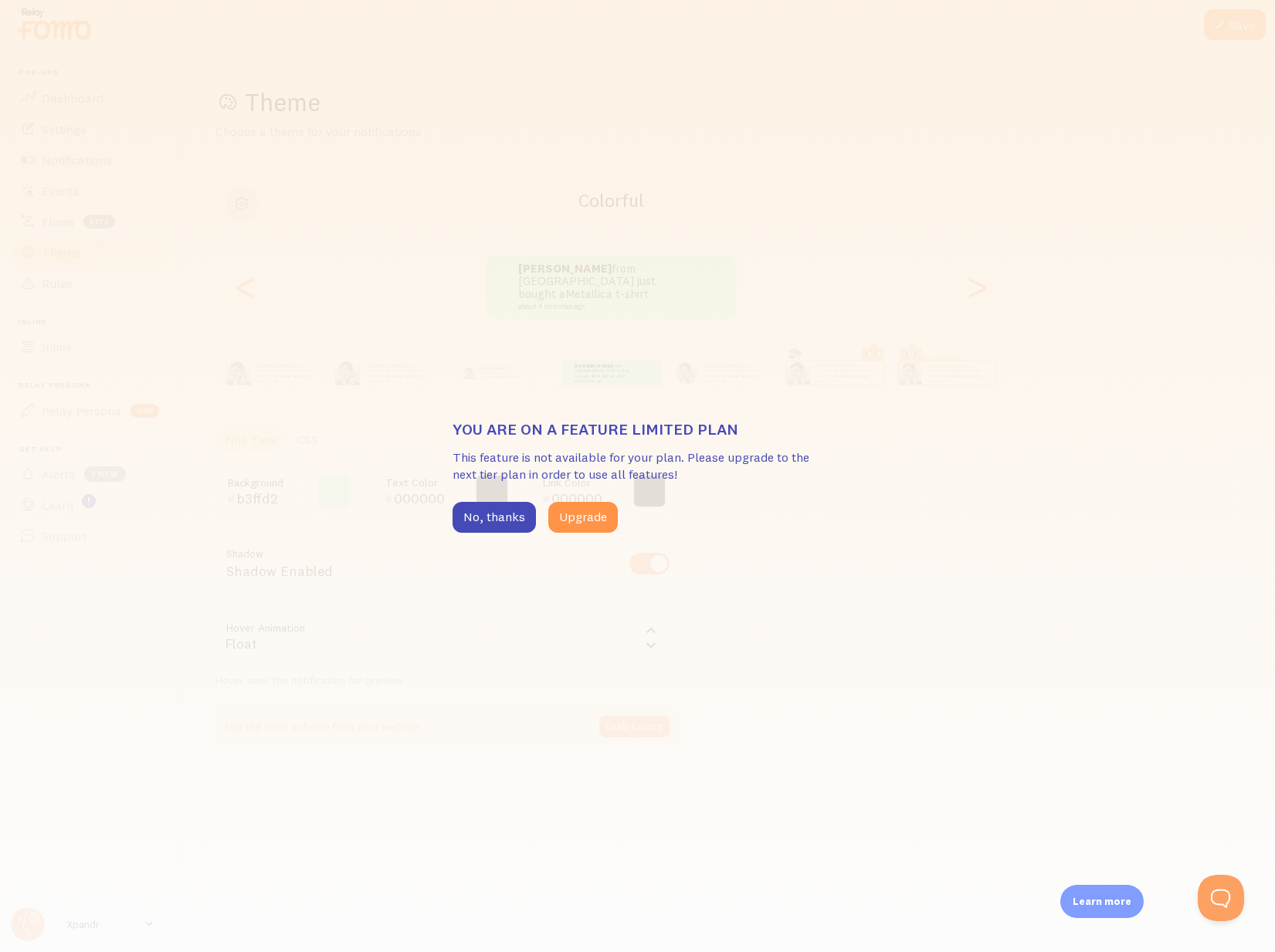
click at [448, 515] on div "You are on a feature limited plan This feature is not available for your plan. …" at bounding box center [638, 476] width 1275 height 952
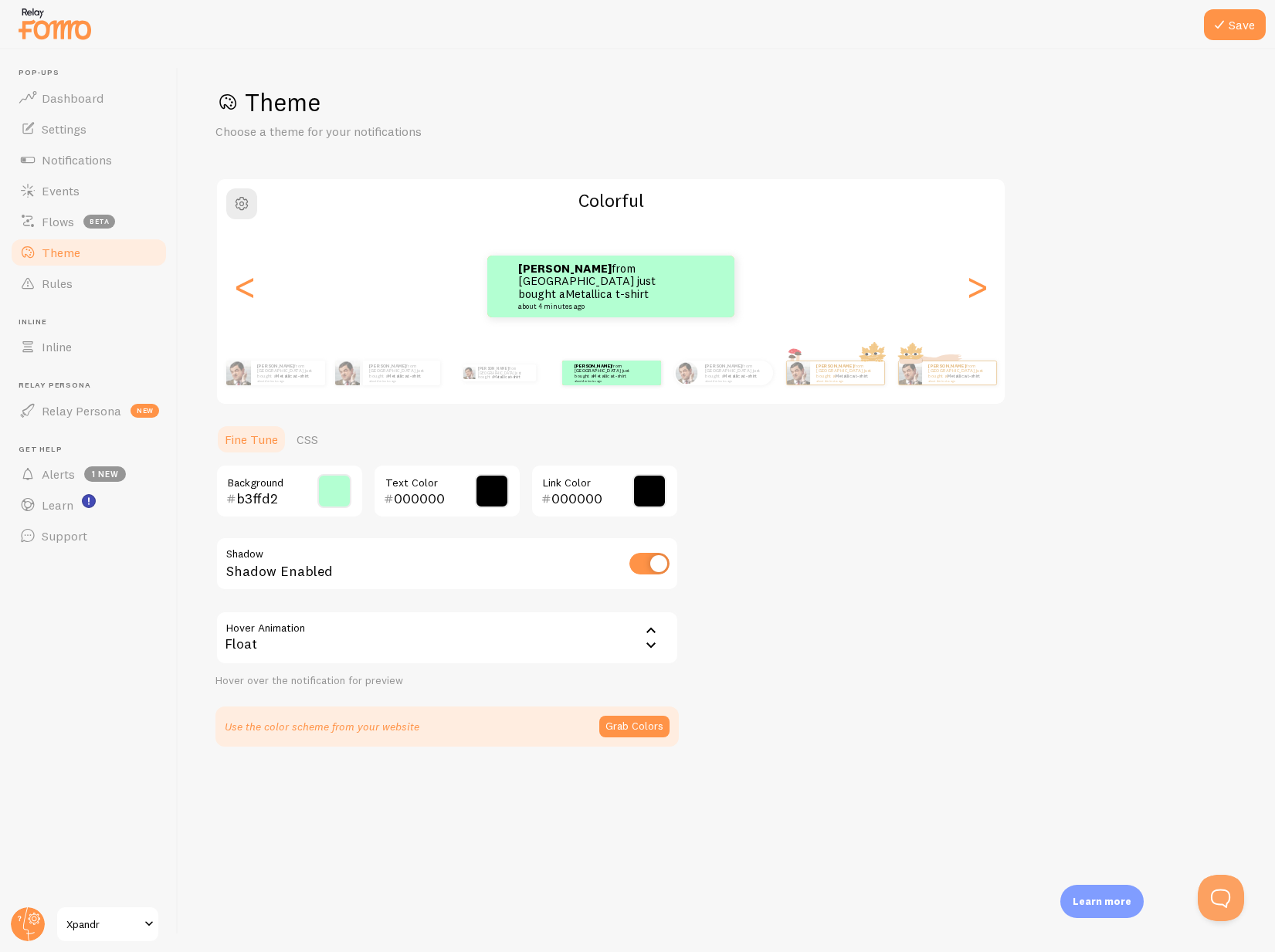
click at [462, 518] on button "No, thanks" at bounding box center [480, 521] width 92 height 34
click at [101, 177] on link "Events" at bounding box center [88, 190] width 159 height 31
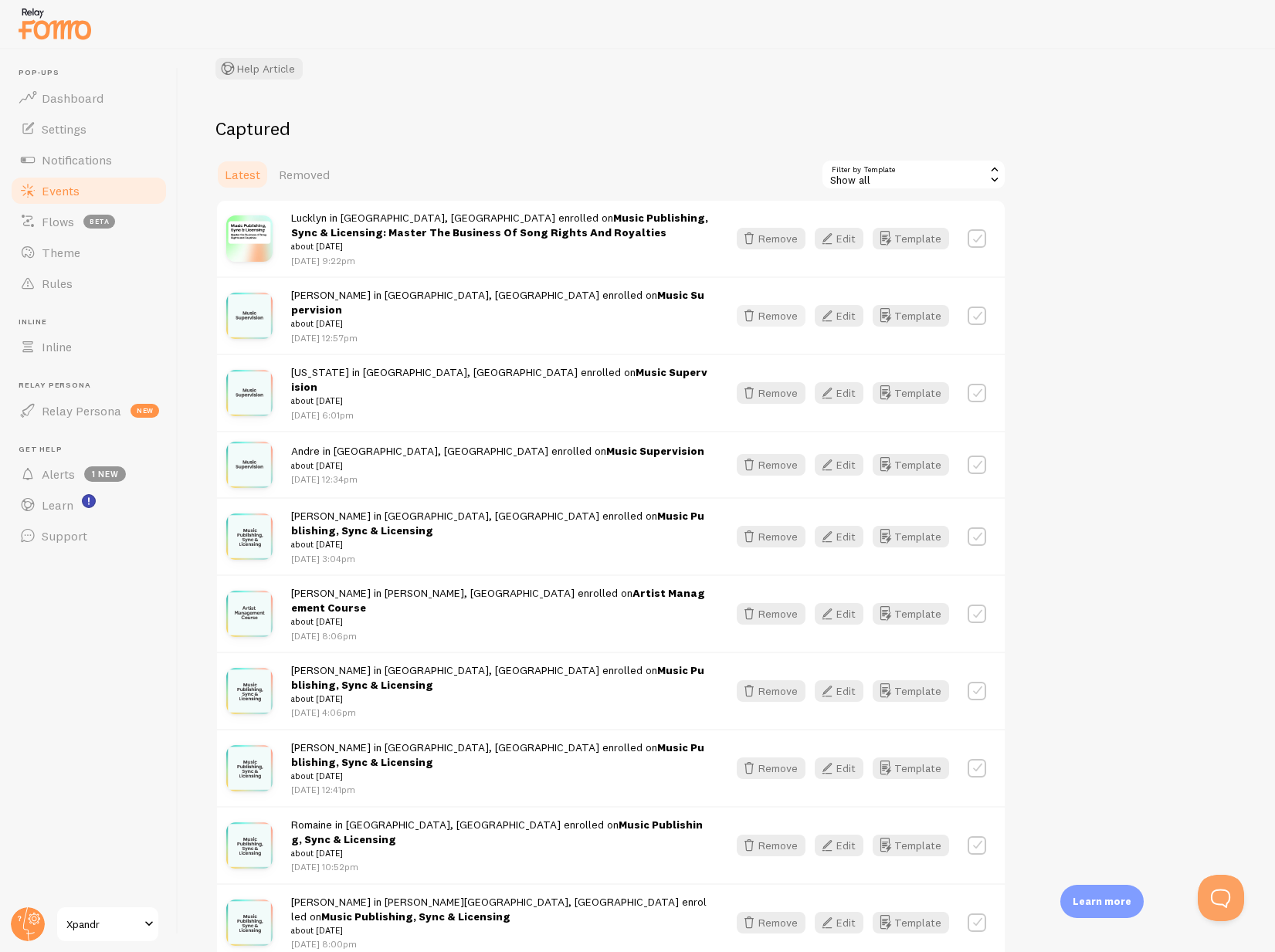
scroll to position [163, 0]
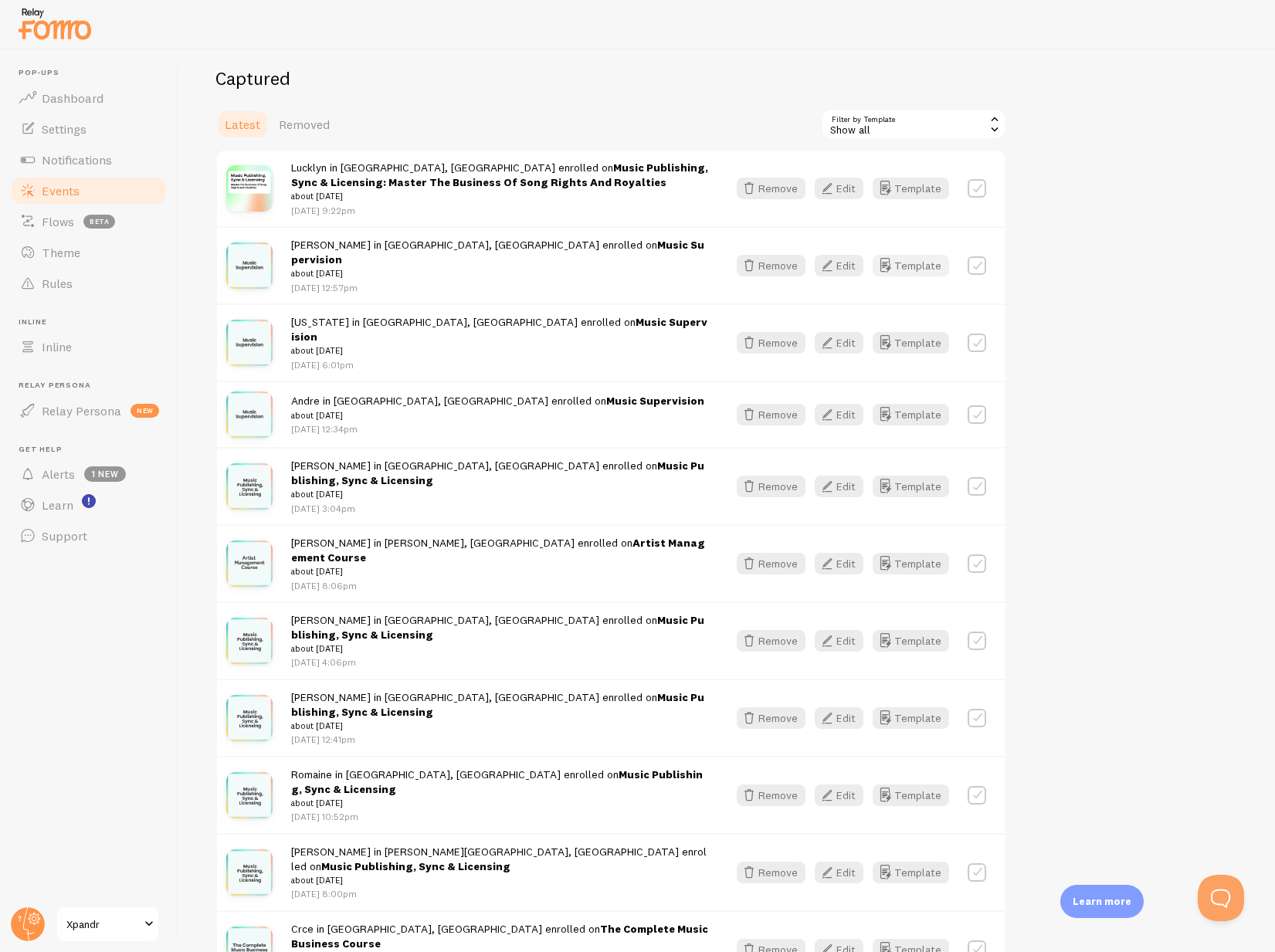
click at [903, 258] on button "Template" at bounding box center [911, 266] width 77 height 22
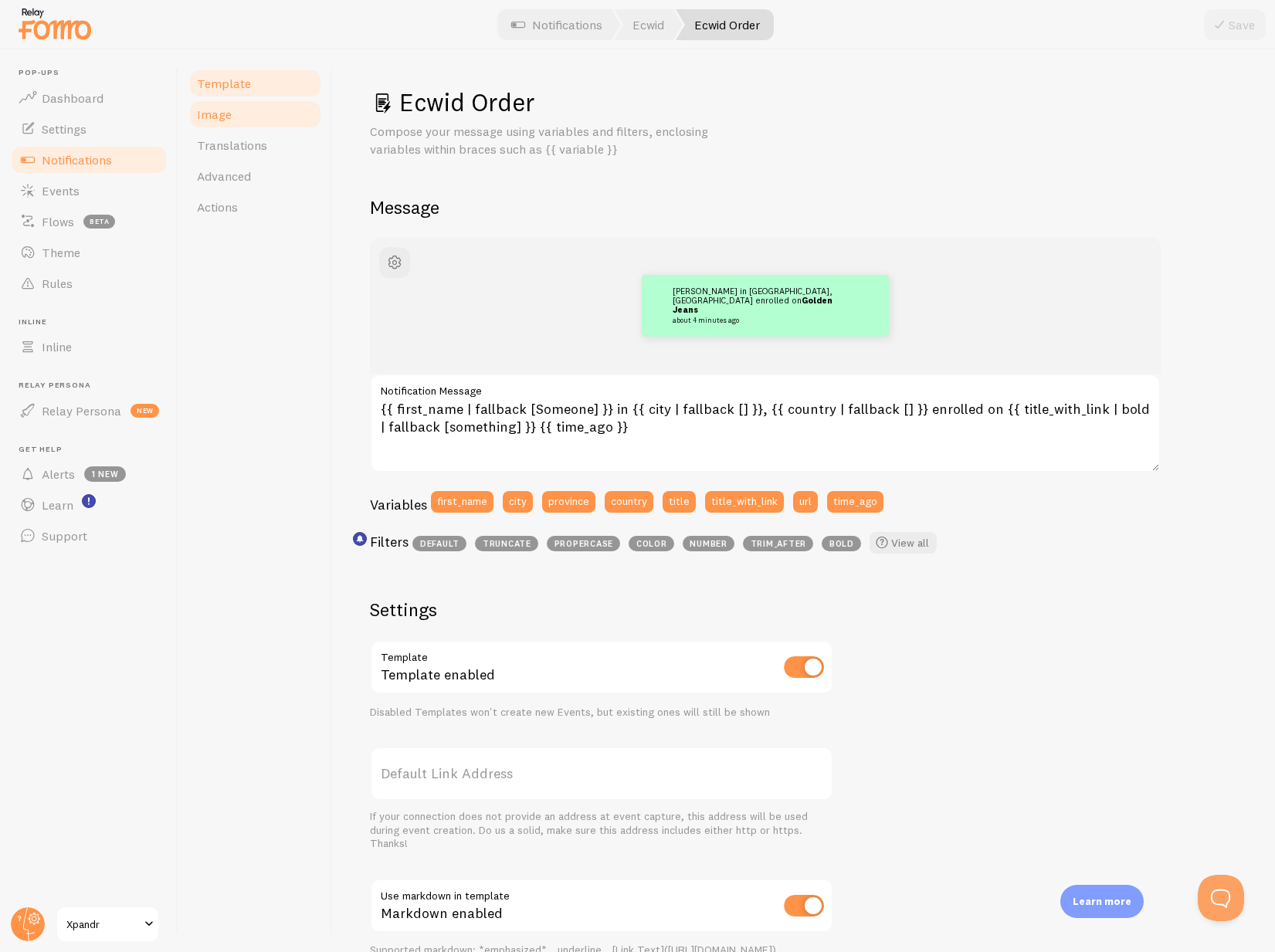
click at [295, 118] on link "Image" at bounding box center [255, 114] width 135 height 31
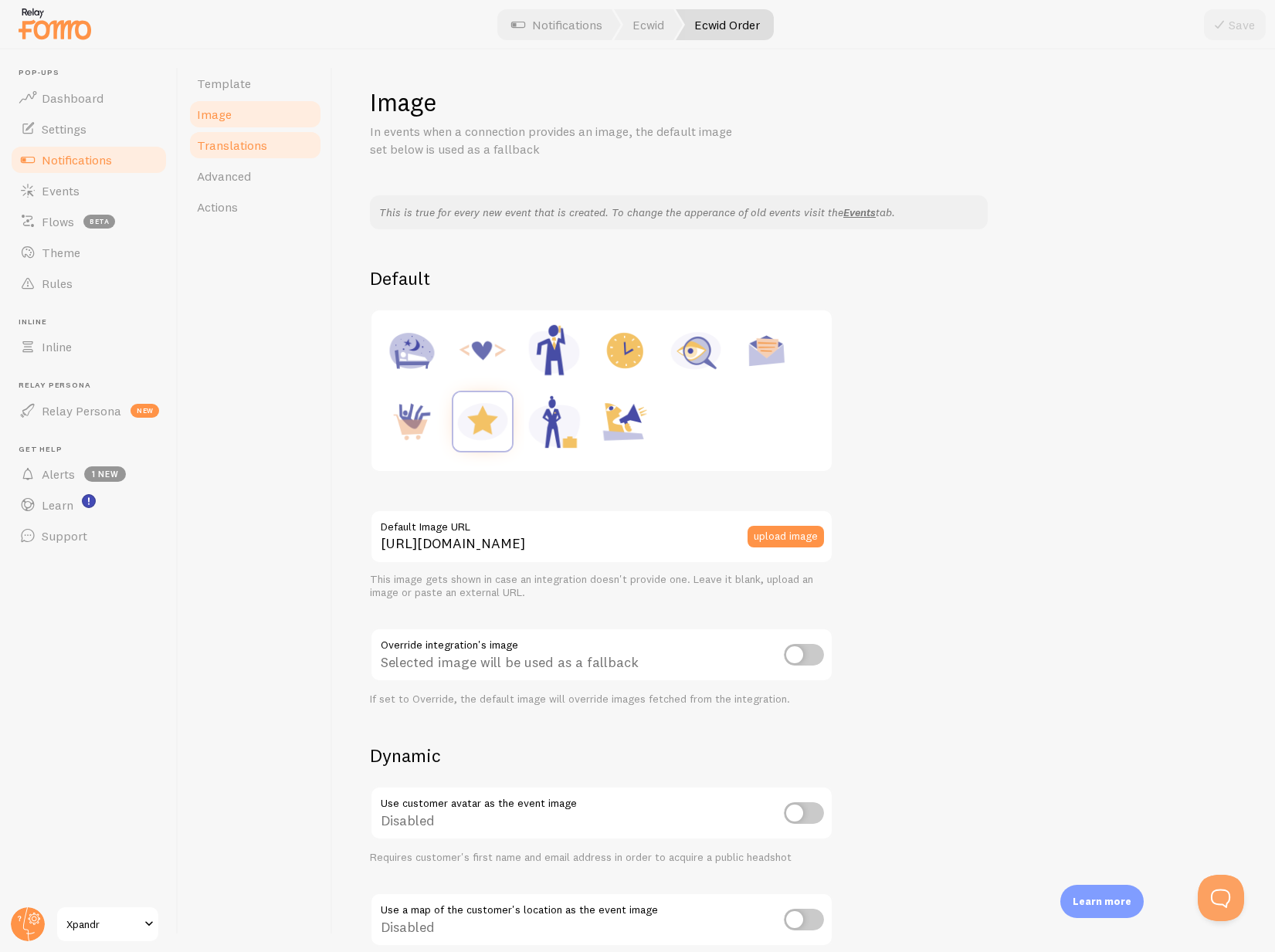
click at [264, 148] on span "Translations" at bounding box center [232, 145] width 70 height 16
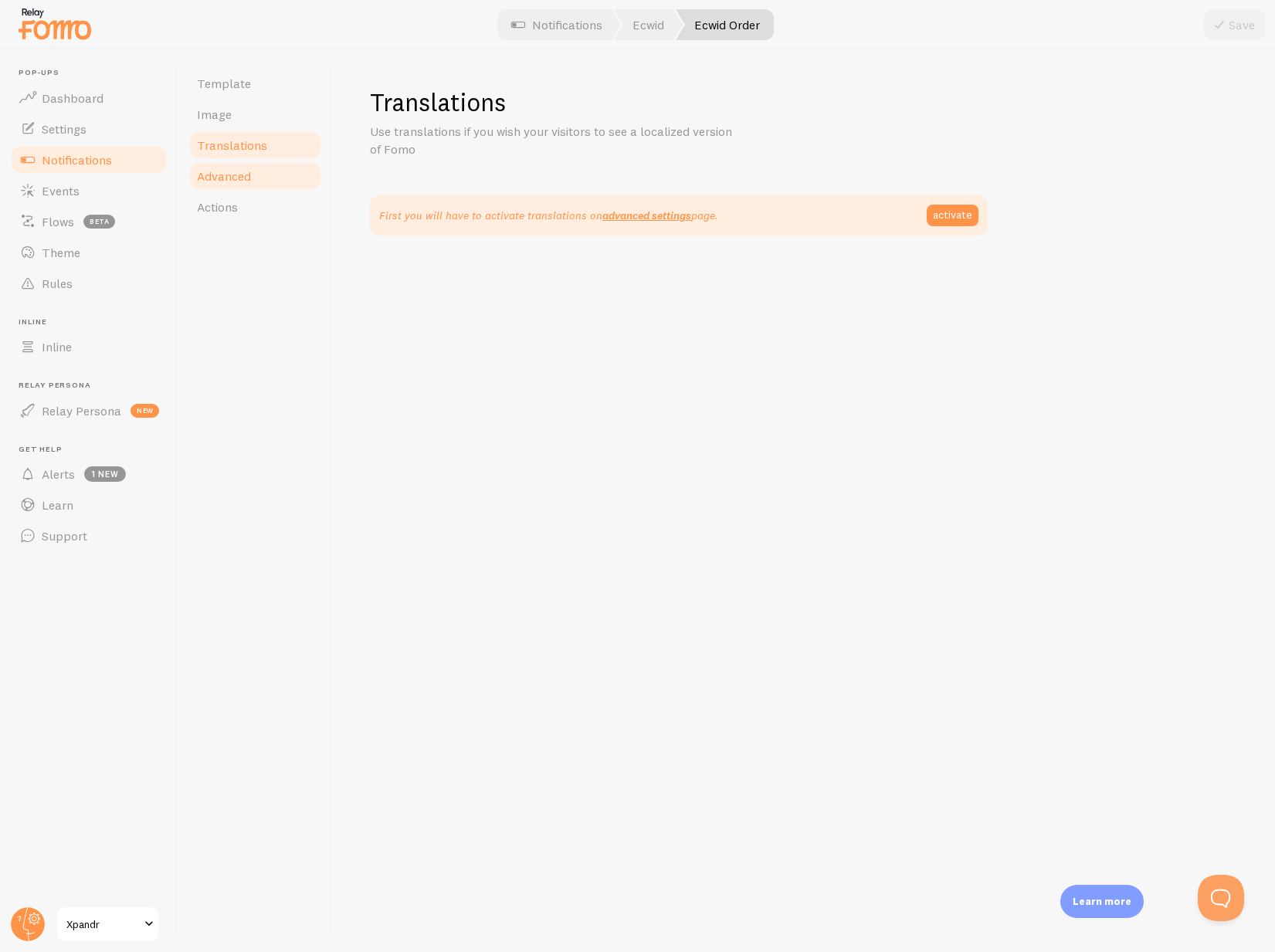
click at [267, 174] on link "Advanced" at bounding box center [255, 176] width 135 height 31
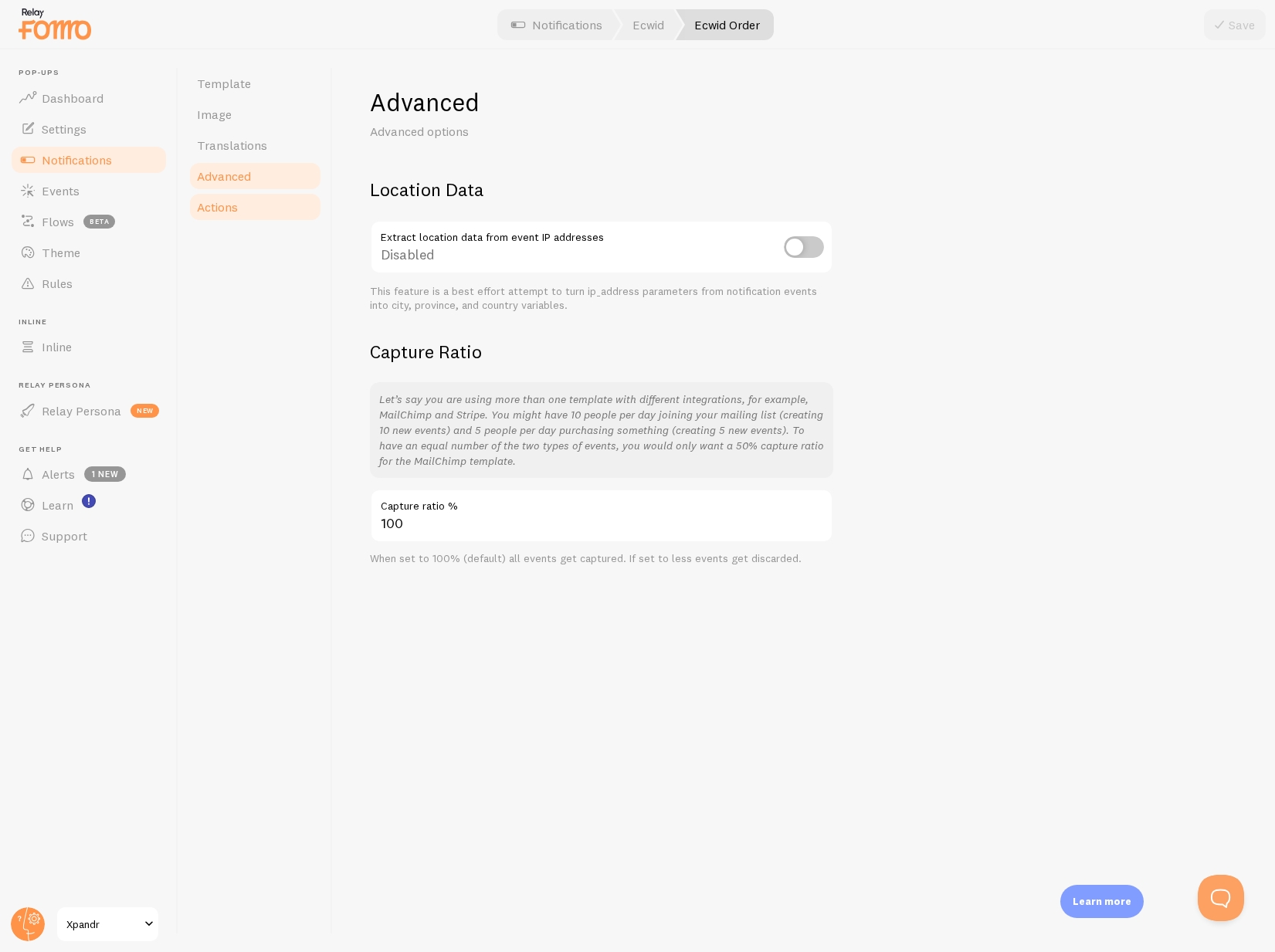
click at [260, 205] on link "Actions" at bounding box center [255, 207] width 135 height 31
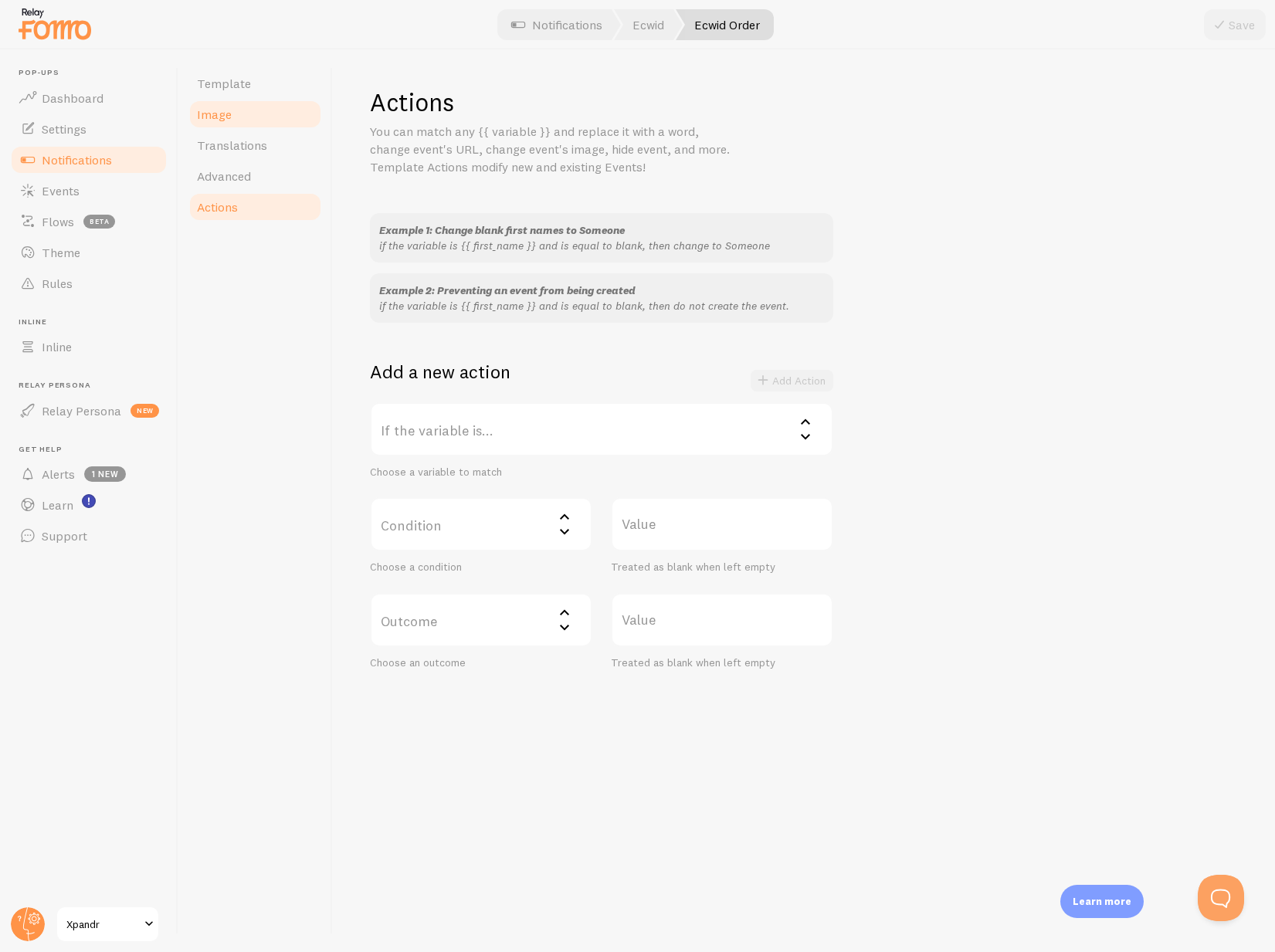
click at [265, 112] on link "Image" at bounding box center [255, 114] width 135 height 31
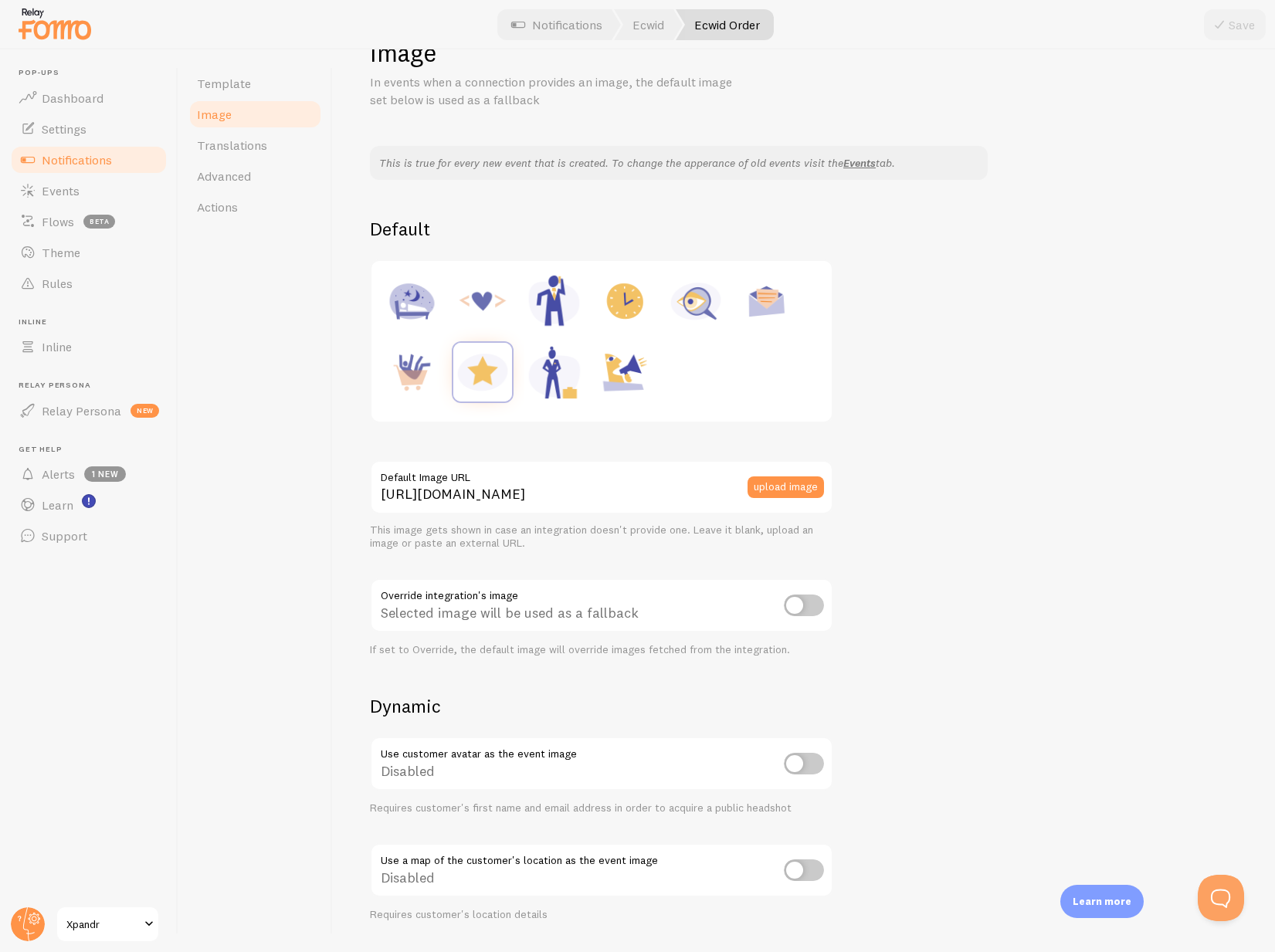
scroll to position [59, 0]
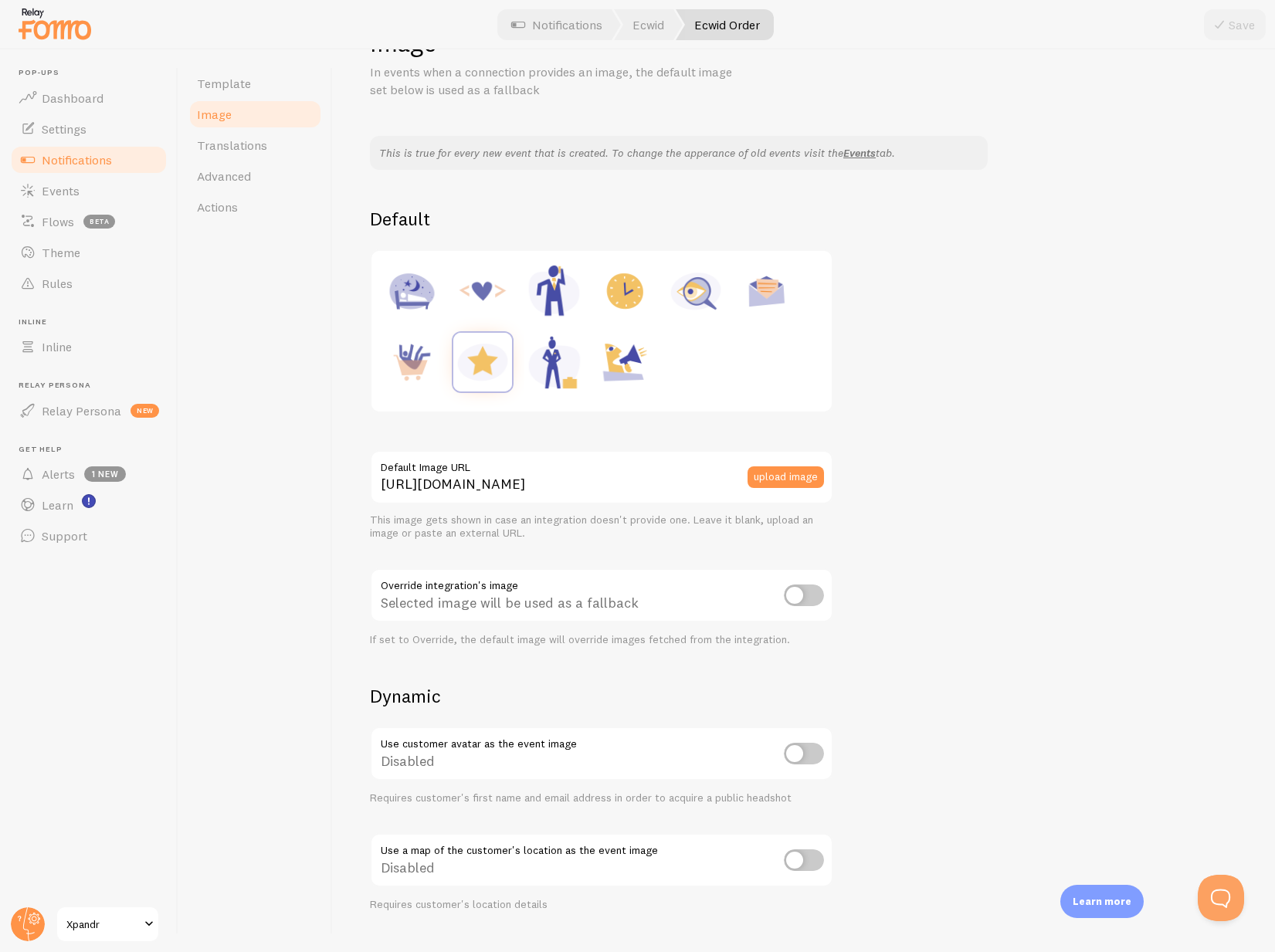
click at [551, 360] on img at bounding box center [553, 361] width 58 height 58
click at [490, 356] on img at bounding box center [482, 361] width 58 height 58
click at [528, 363] on img at bounding box center [553, 361] width 58 height 58
click at [494, 356] on img at bounding box center [482, 361] width 58 height 58
type input "[URL][DOMAIN_NAME]"
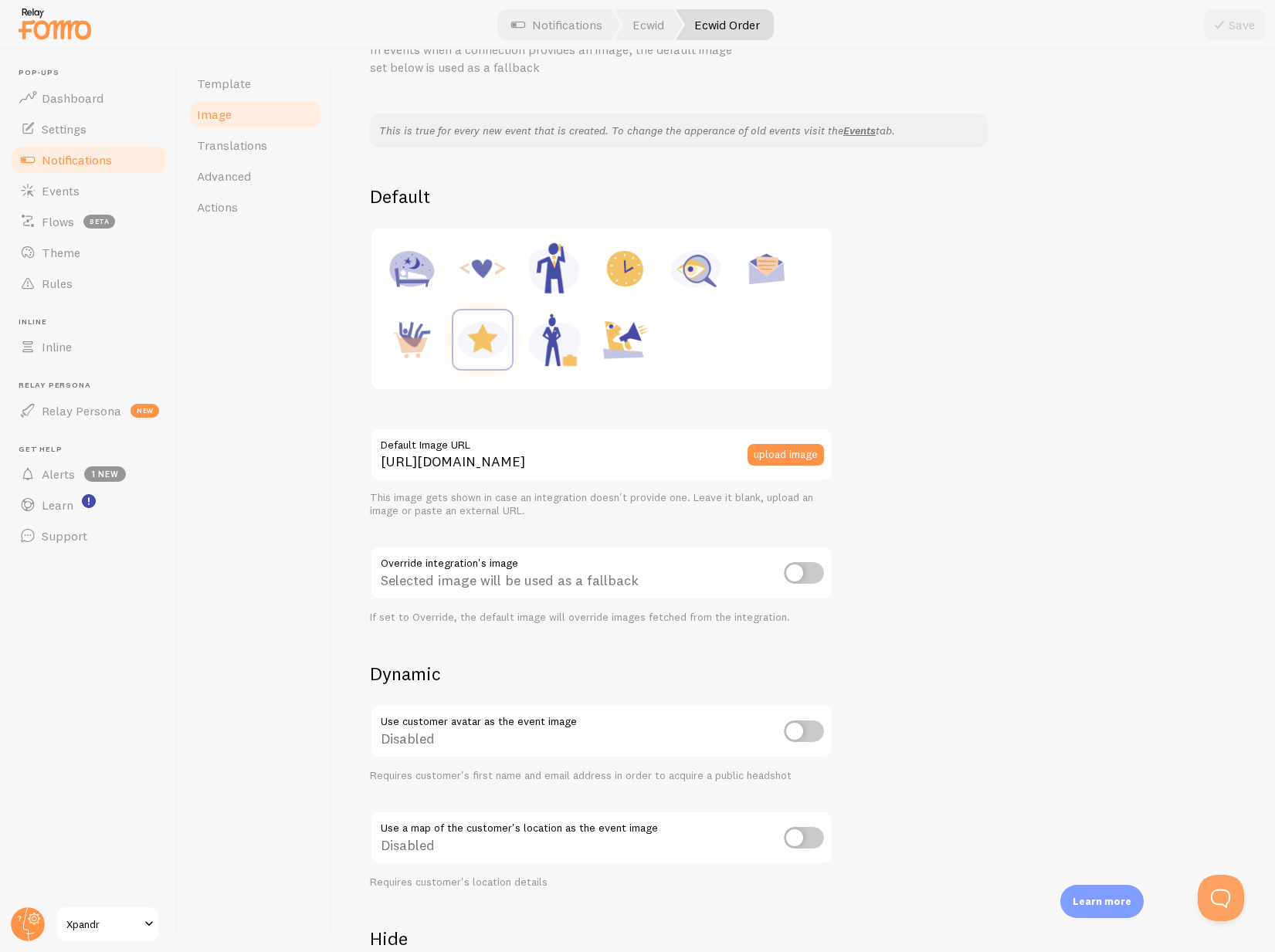
scroll to position [62, 0]
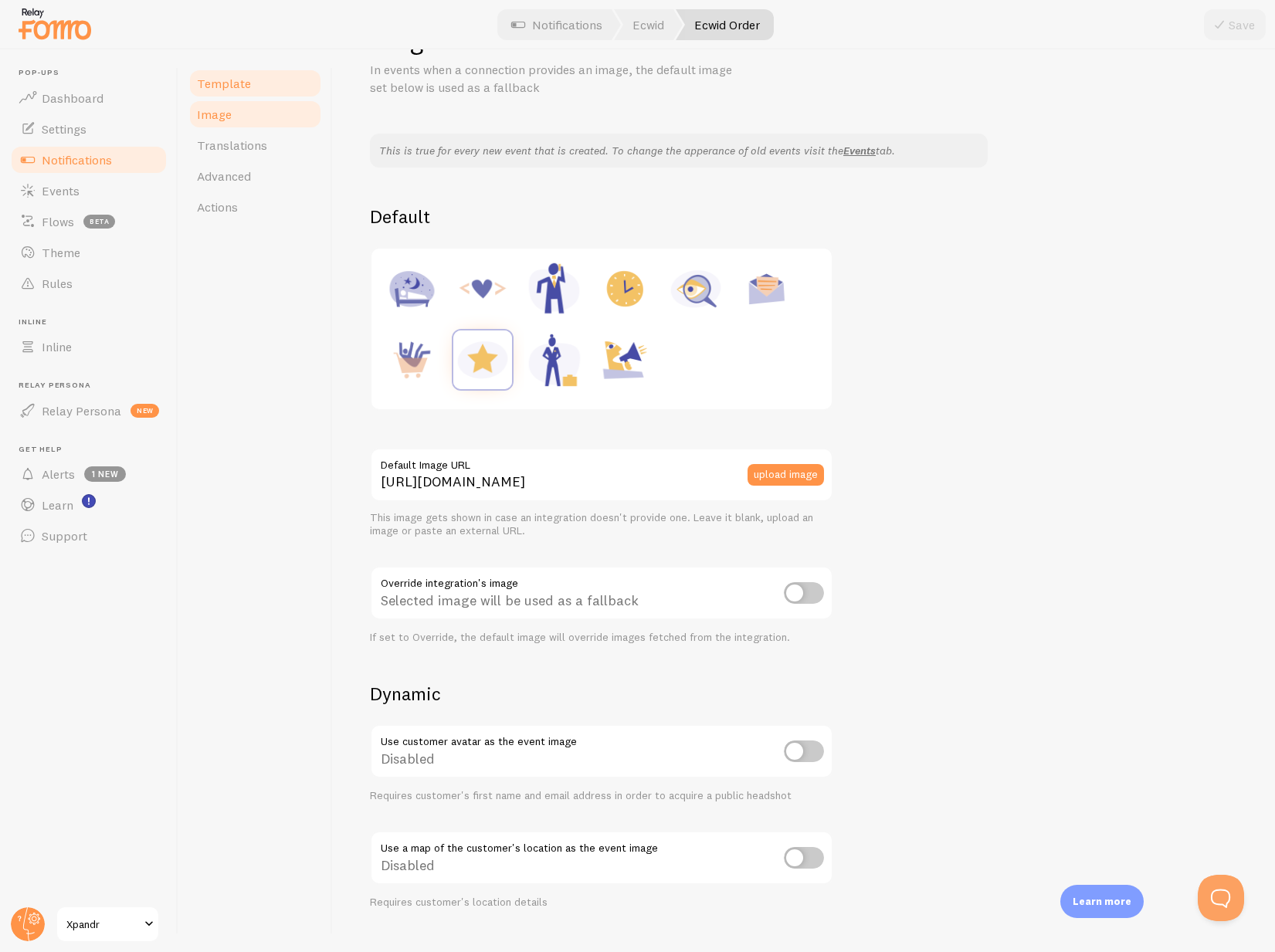
click at [267, 83] on link "Template" at bounding box center [255, 83] width 135 height 31
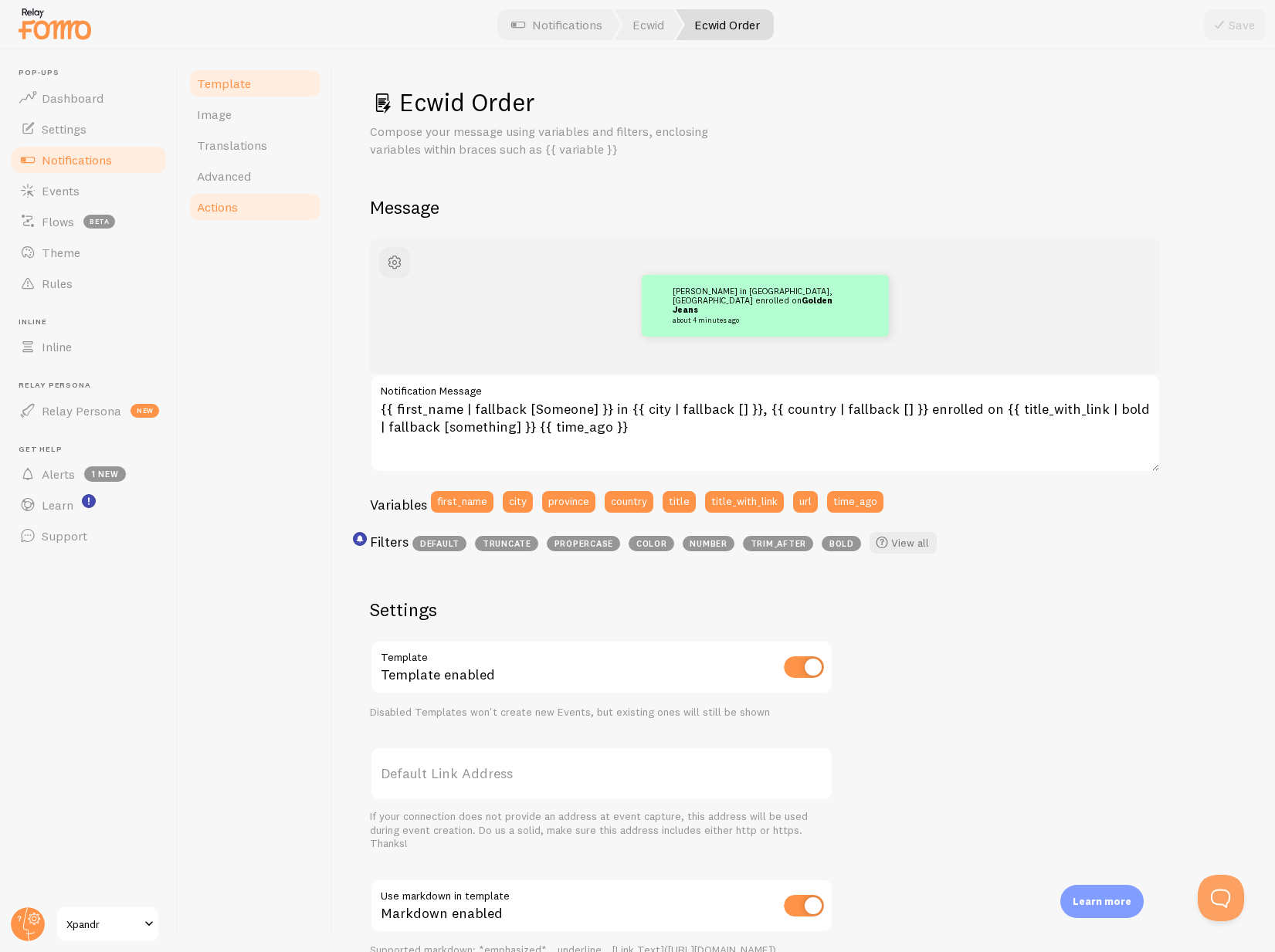
click at [272, 212] on link "Actions" at bounding box center [255, 207] width 135 height 31
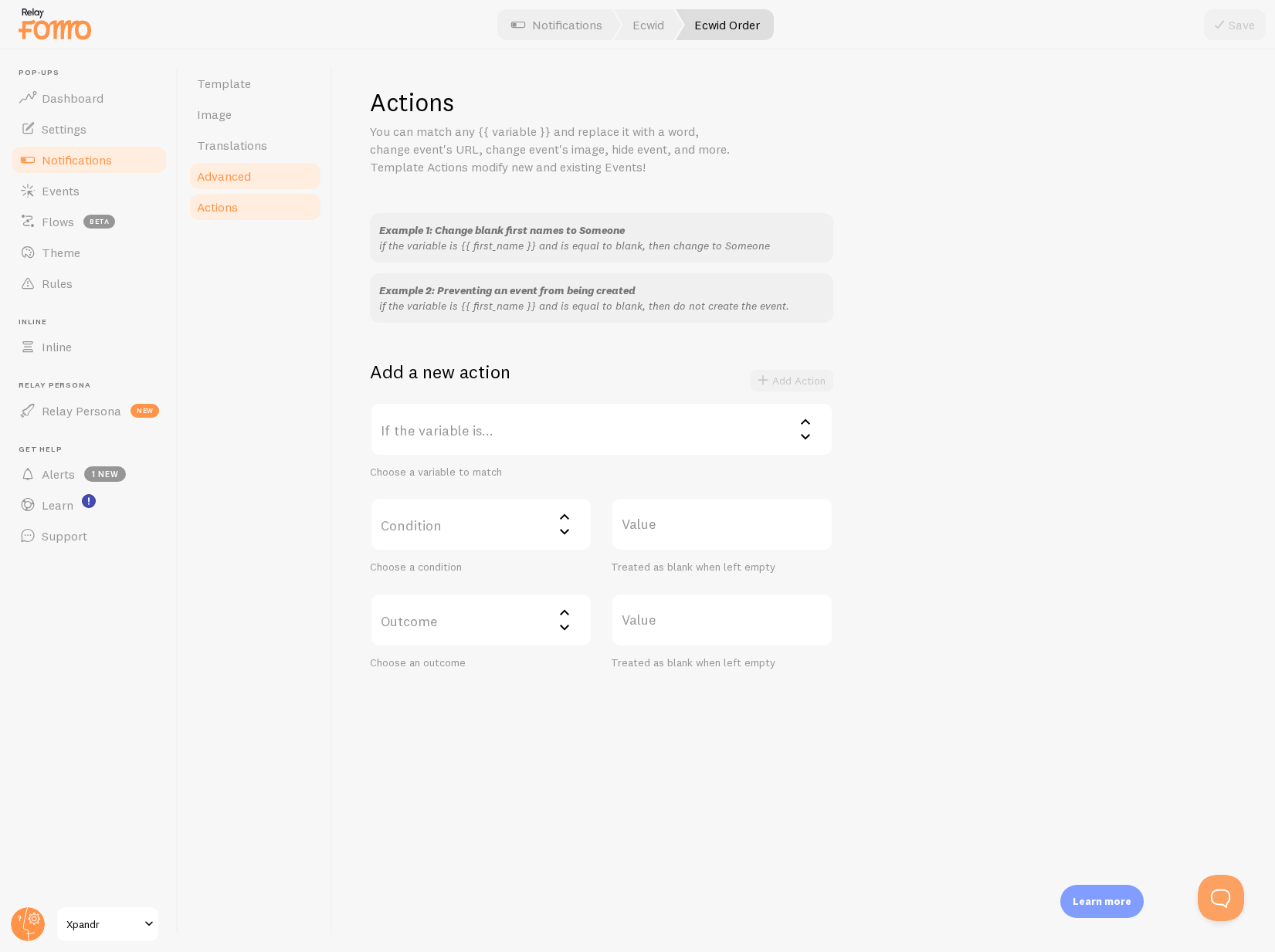
click at [266, 177] on link "Advanced" at bounding box center [255, 176] width 135 height 31
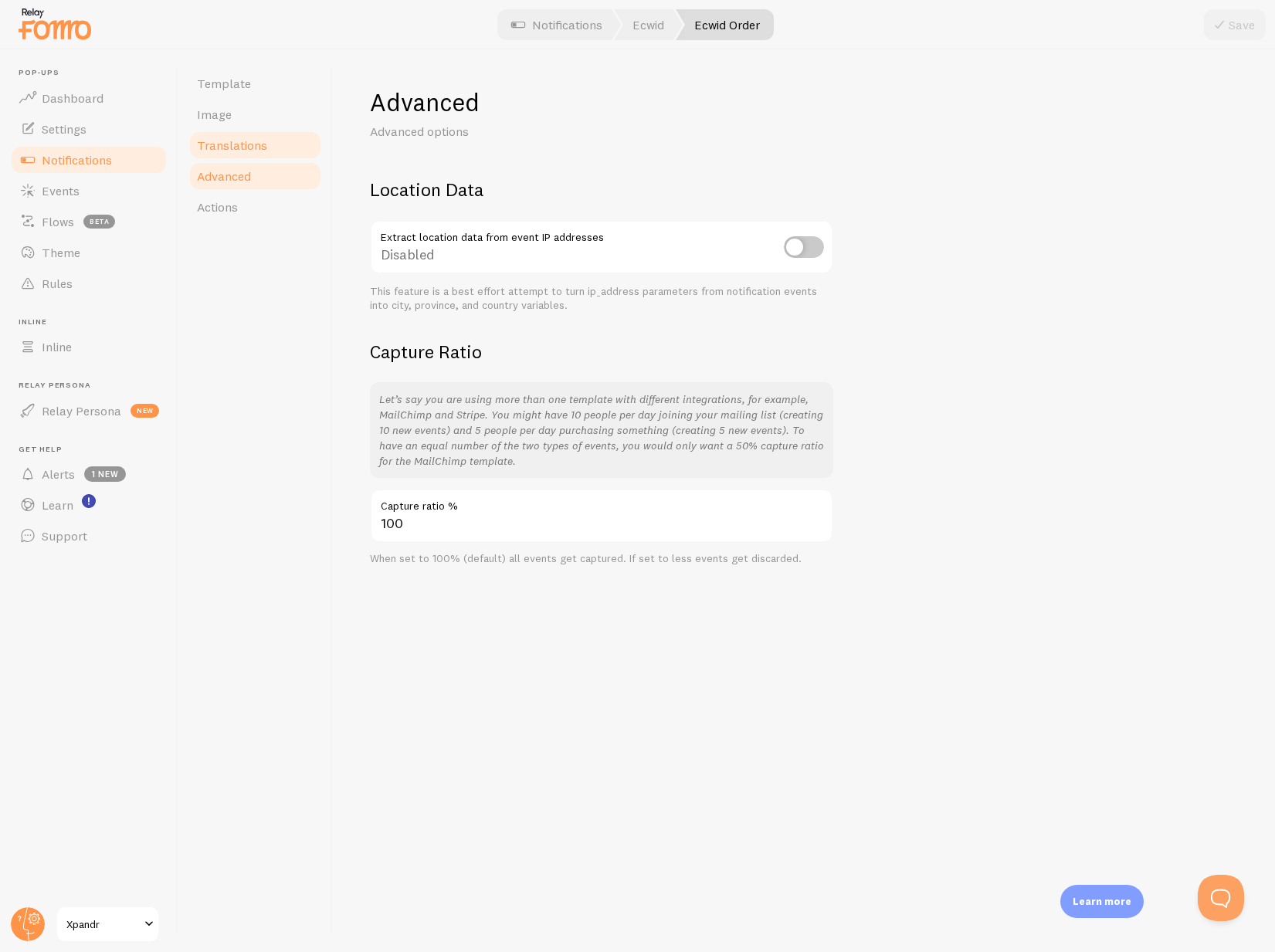
click at [269, 139] on link "Translations" at bounding box center [255, 145] width 135 height 31
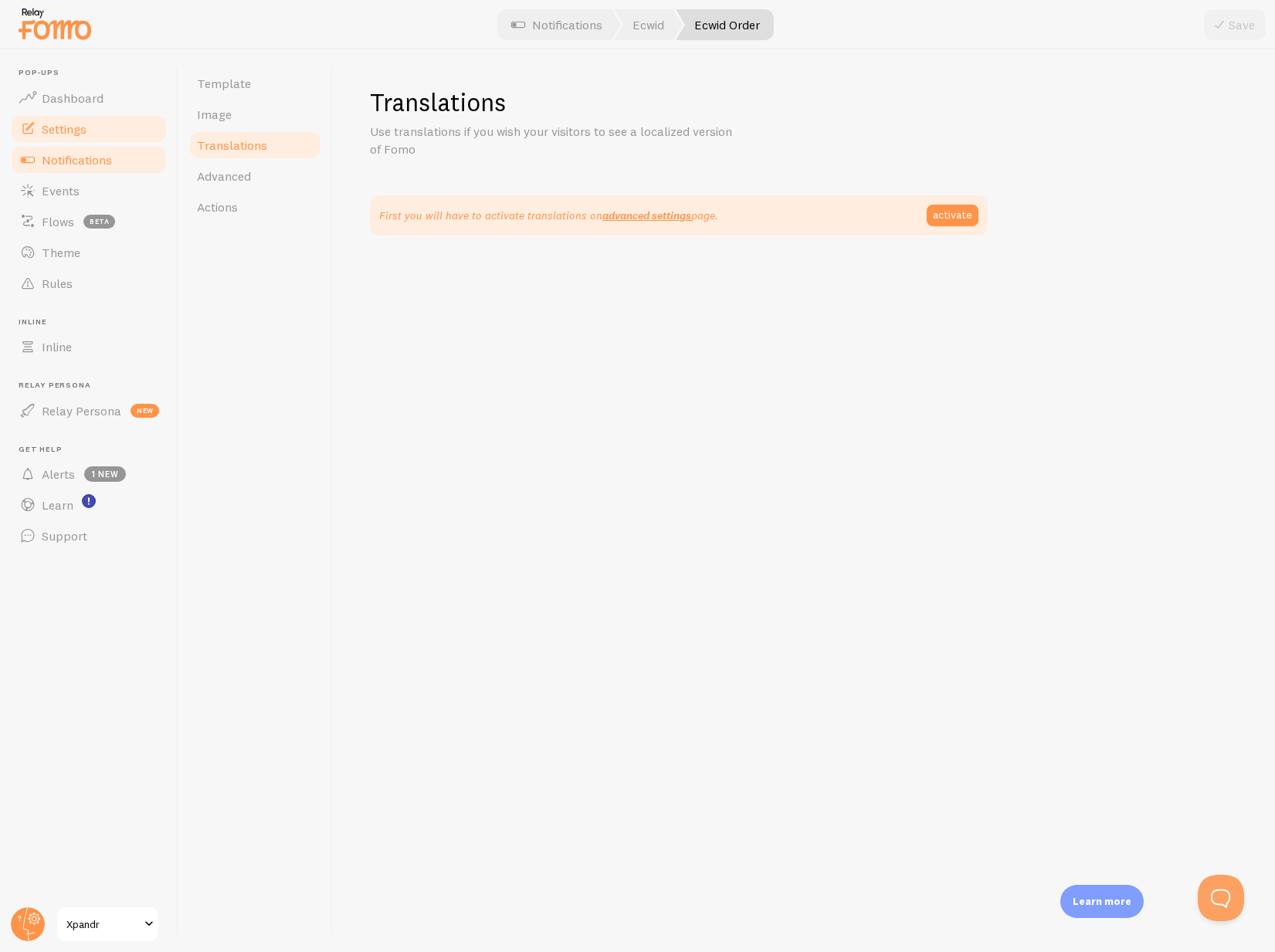
click at [105, 138] on link "Settings" at bounding box center [88, 128] width 159 height 31
